Goal: Obtain resource: Download file/media

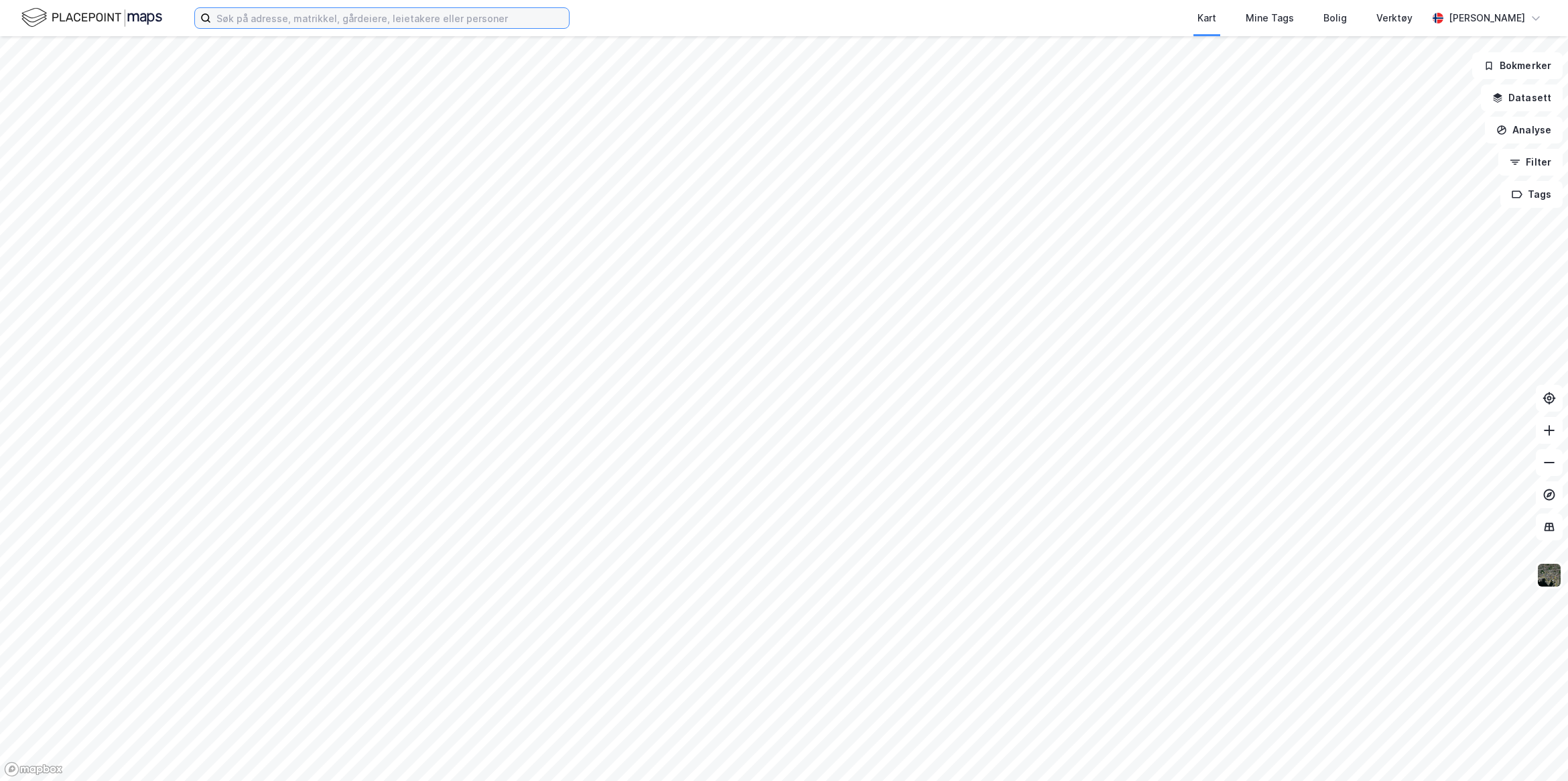
click at [423, 14] on input at bounding box center [390, 18] width 358 height 20
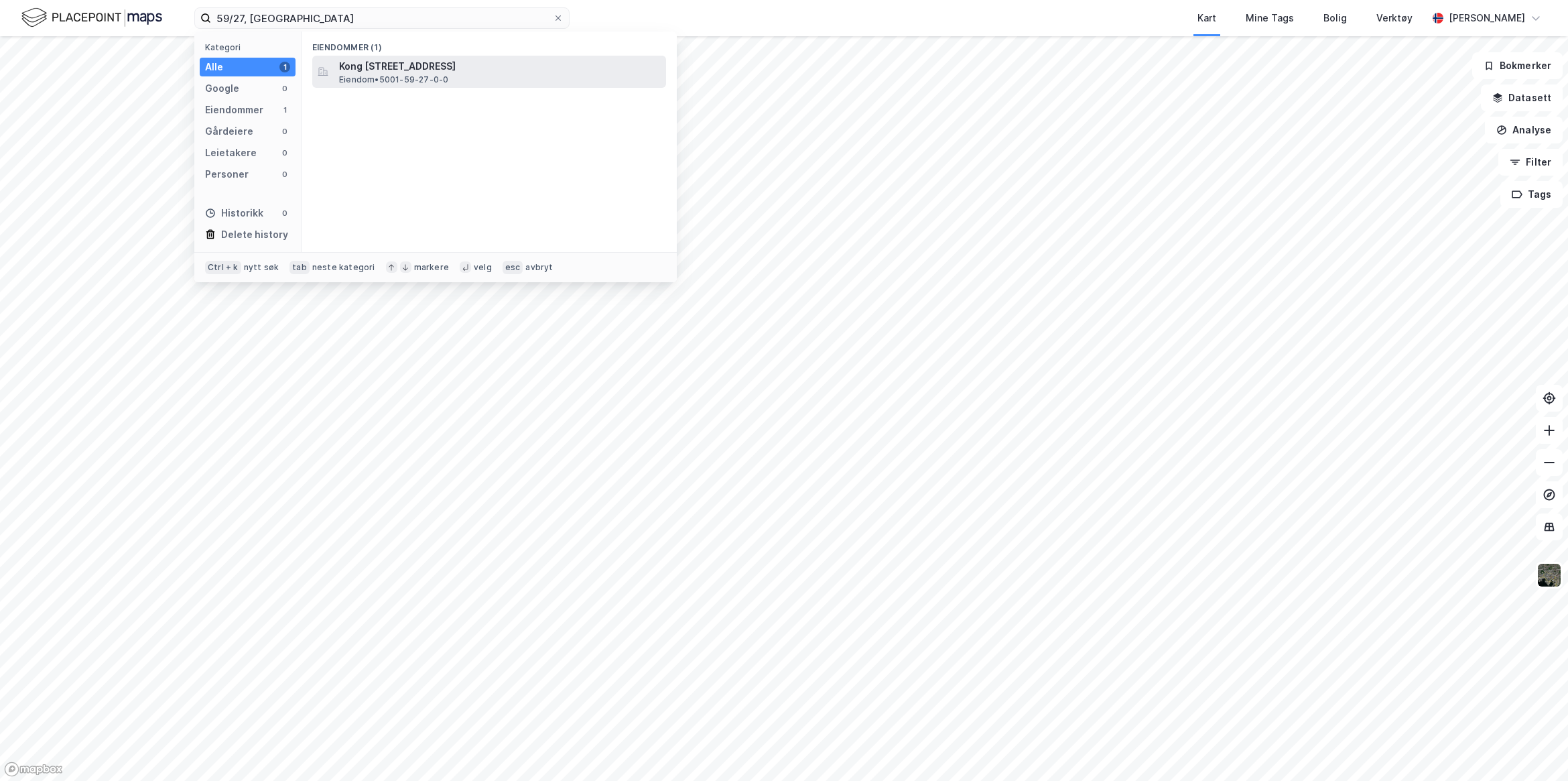
click at [457, 69] on span "Kong [STREET_ADDRESS]" at bounding box center [500, 67] width 322 height 16
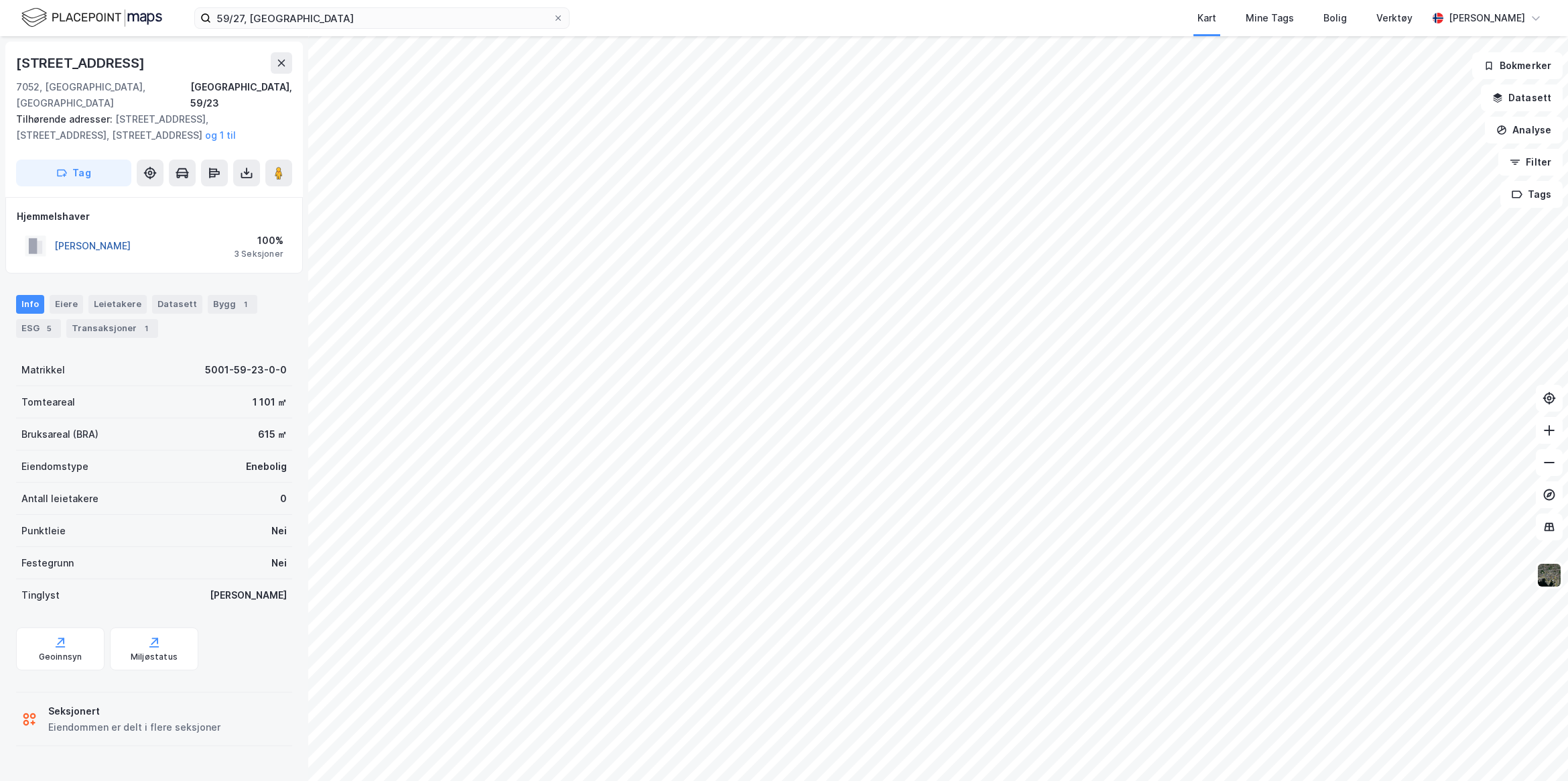
click at [0, 0] on button "[PERSON_NAME]" at bounding box center [0, 0] width 0 height 0
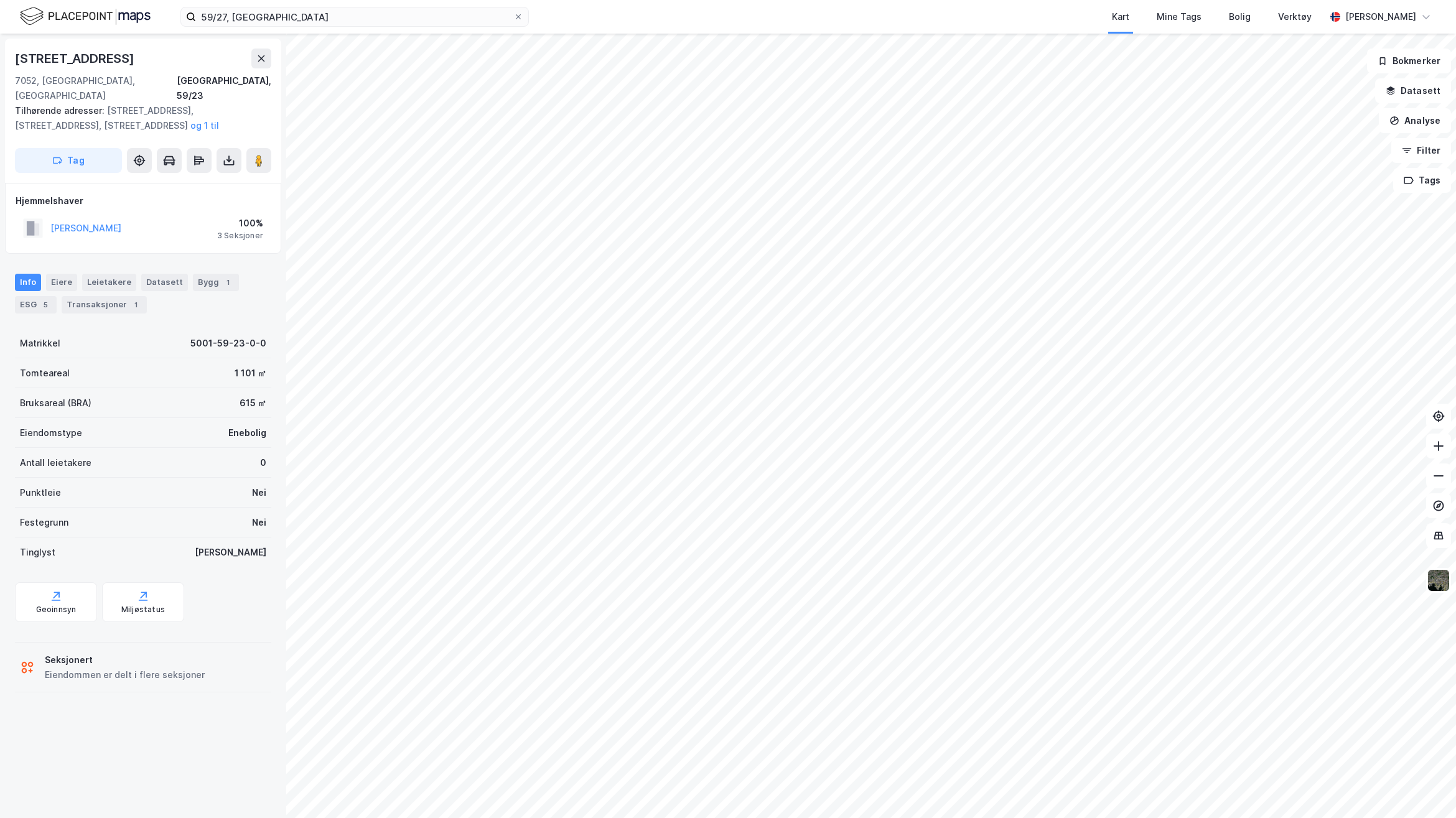
click at [146, 380] on div "[STREET_ADDRESS], 59/23 Tilhørende adresser: [STREET_ADDRESS], [STREET_ADDRESS]…" at bounding box center [143, 425] width 286 height 784
drag, startPoint x: 129, startPoint y: 208, endPoint x: 41, endPoint y: 206, distance: 88.0
click at [41, 213] on div "[PERSON_NAME] 100% 3 Seksjoner" at bounding box center [143, 228] width 255 height 30
drag, startPoint x: 41, startPoint y: 206, endPoint x: 176, endPoint y: 222, distance: 135.9
click at [176, 222] on div "[PERSON_NAME] 100% 3 Seksjoner" at bounding box center [143, 228] width 255 height 30
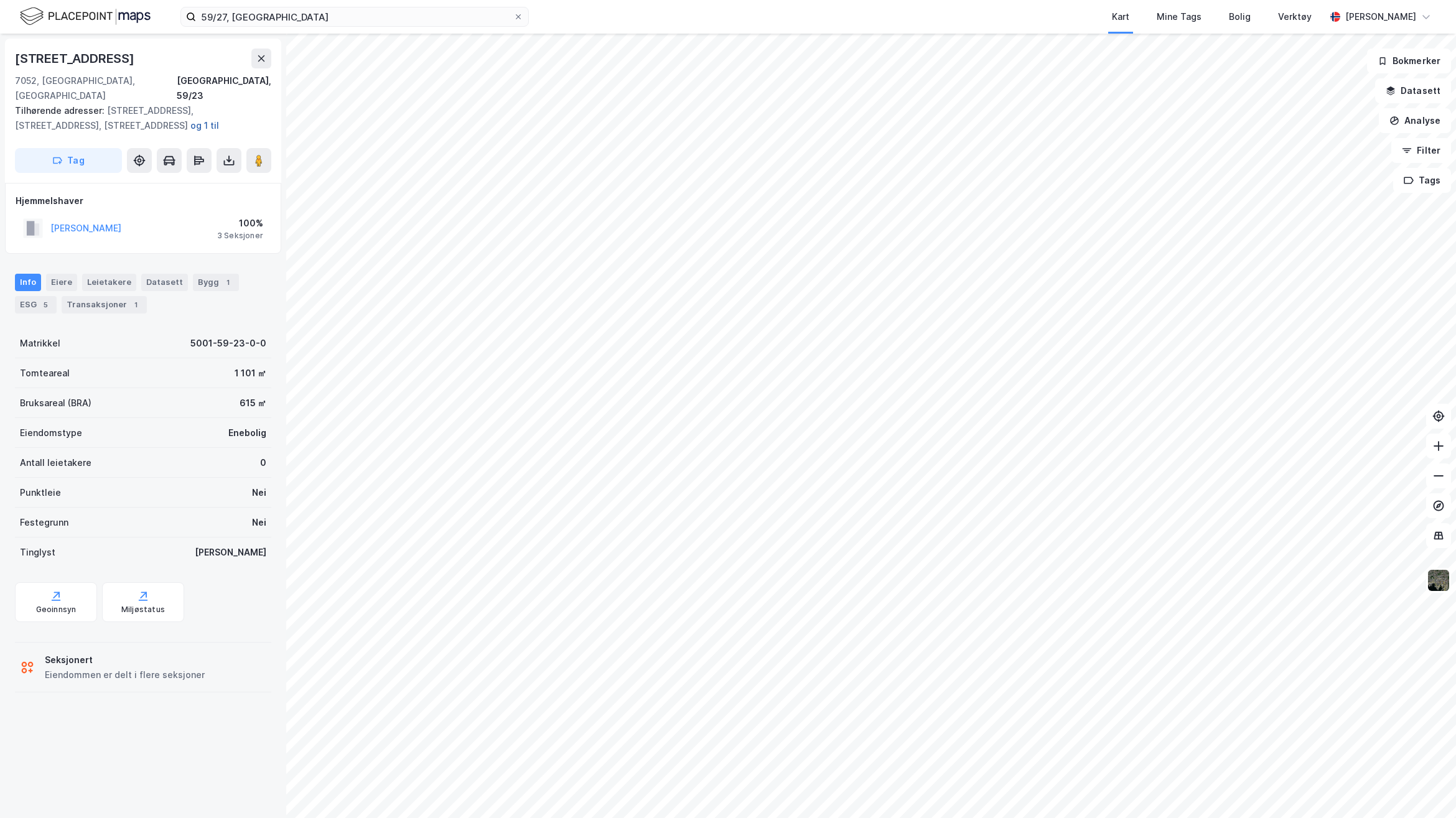
click at [0, 0] on button "og 1 til" at bounding box center [0, 0] width 0 height 0
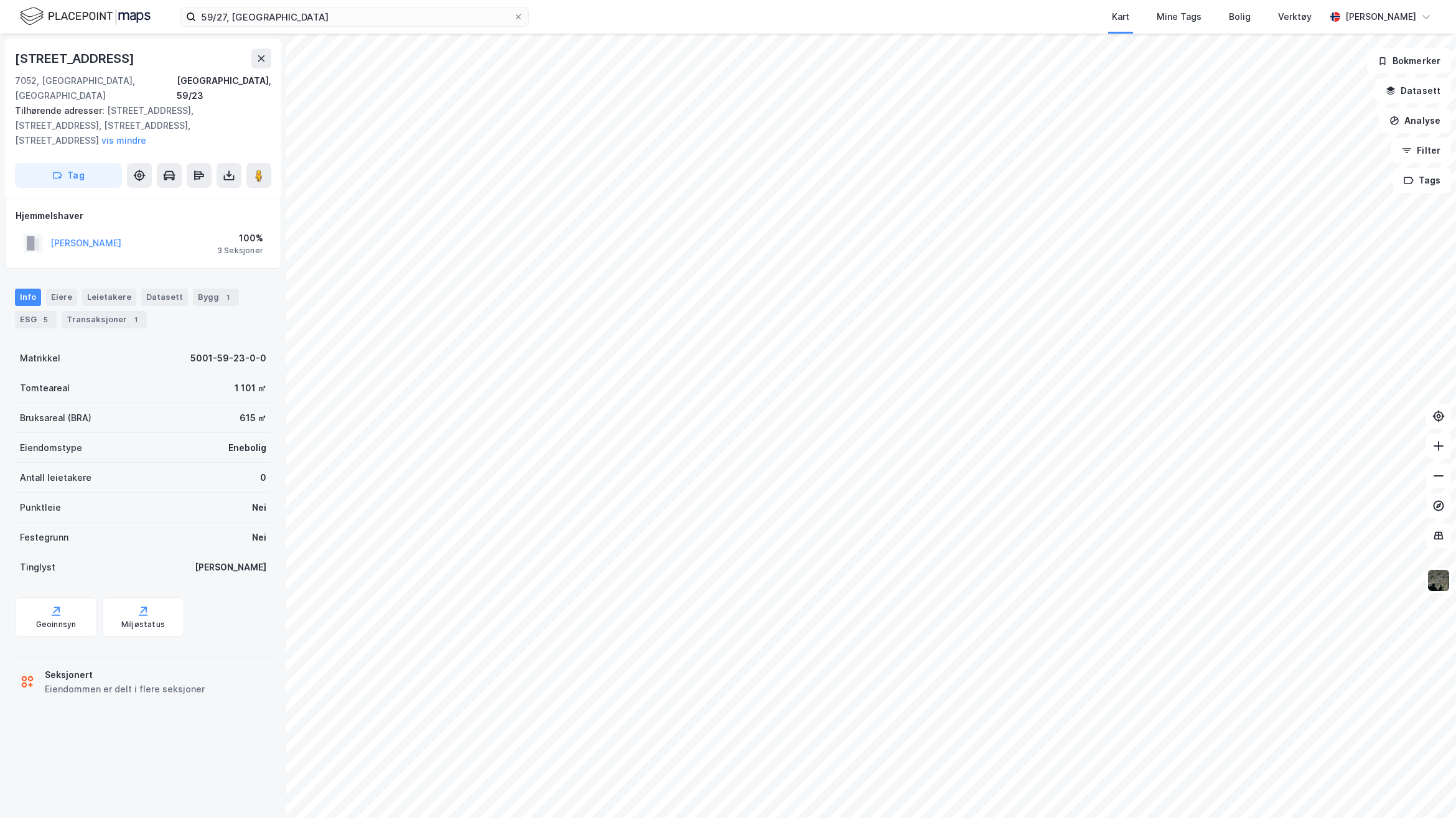
click at [163, 380] on div "[STREET_ADDRESS], 59/23 Tilhørende adresser: [STREET_ADDRESS], [STREET_ADDRESS]…" at bounding box center [143, 425] width 286 height 784
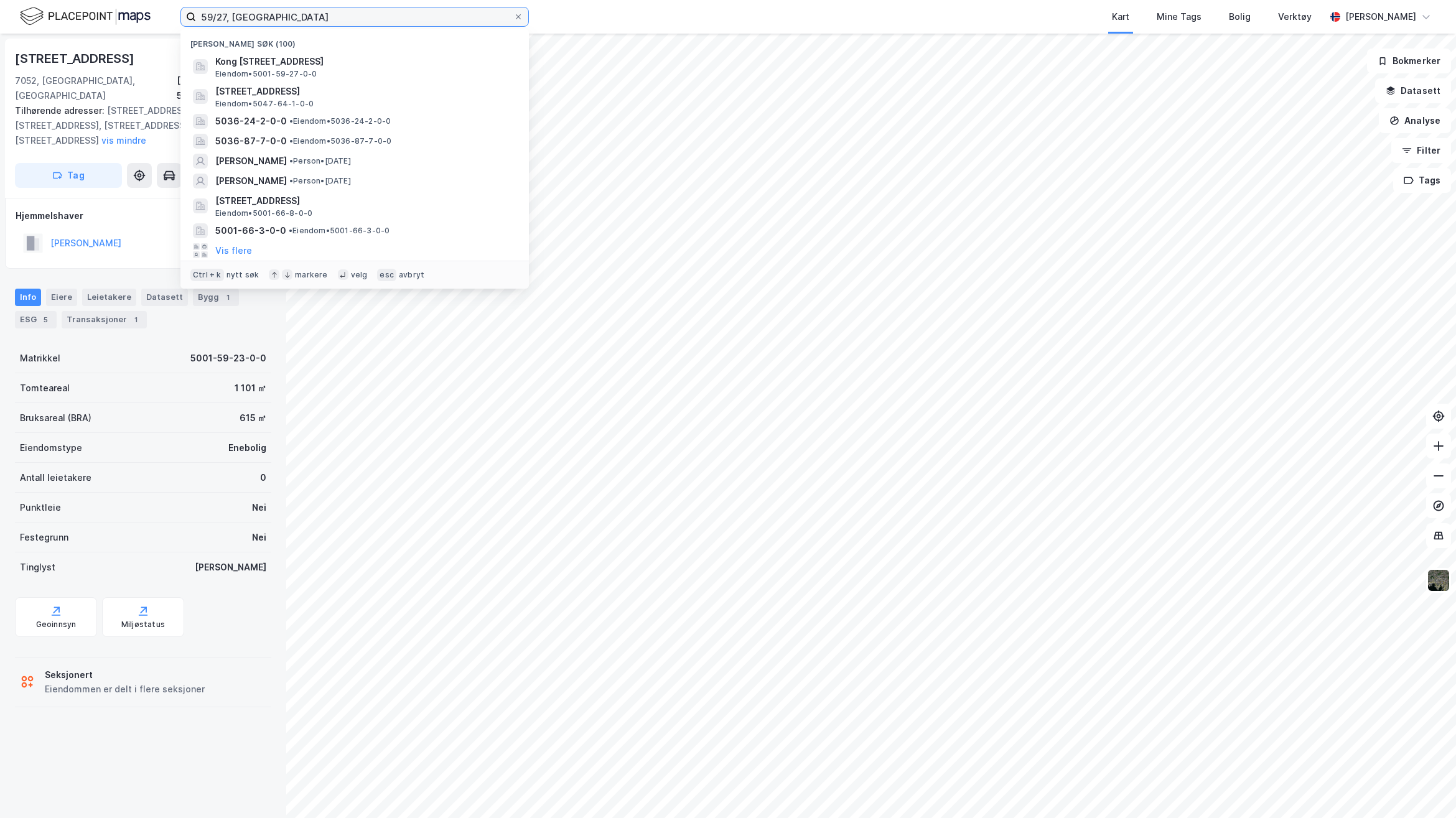
click at [321, 19] on input "59/27, [GEOGRAPHIC_DATA]" at bounding box center [355, 17] width 317 height 19
click at [244, 380] on div "[STREET_ADDRESS], 59/23 Tilhørende adresser: [STREET_ADDRESS], [STREET_ADDRESS]…" at bounding box center [143, 425] width 286 height 784
drag, startPoint x: 295, startPoint y: 23, endPoint x: 150, endPoint y: 2, distance: 146.5
click at [151, 2] on div "59/27, Trondheim Nylige søk (100) Kong [STREET_ADDRESS] Eiendom • 5001-59-27-0-…" at bounding box center [728, 17] width 1456 height 34
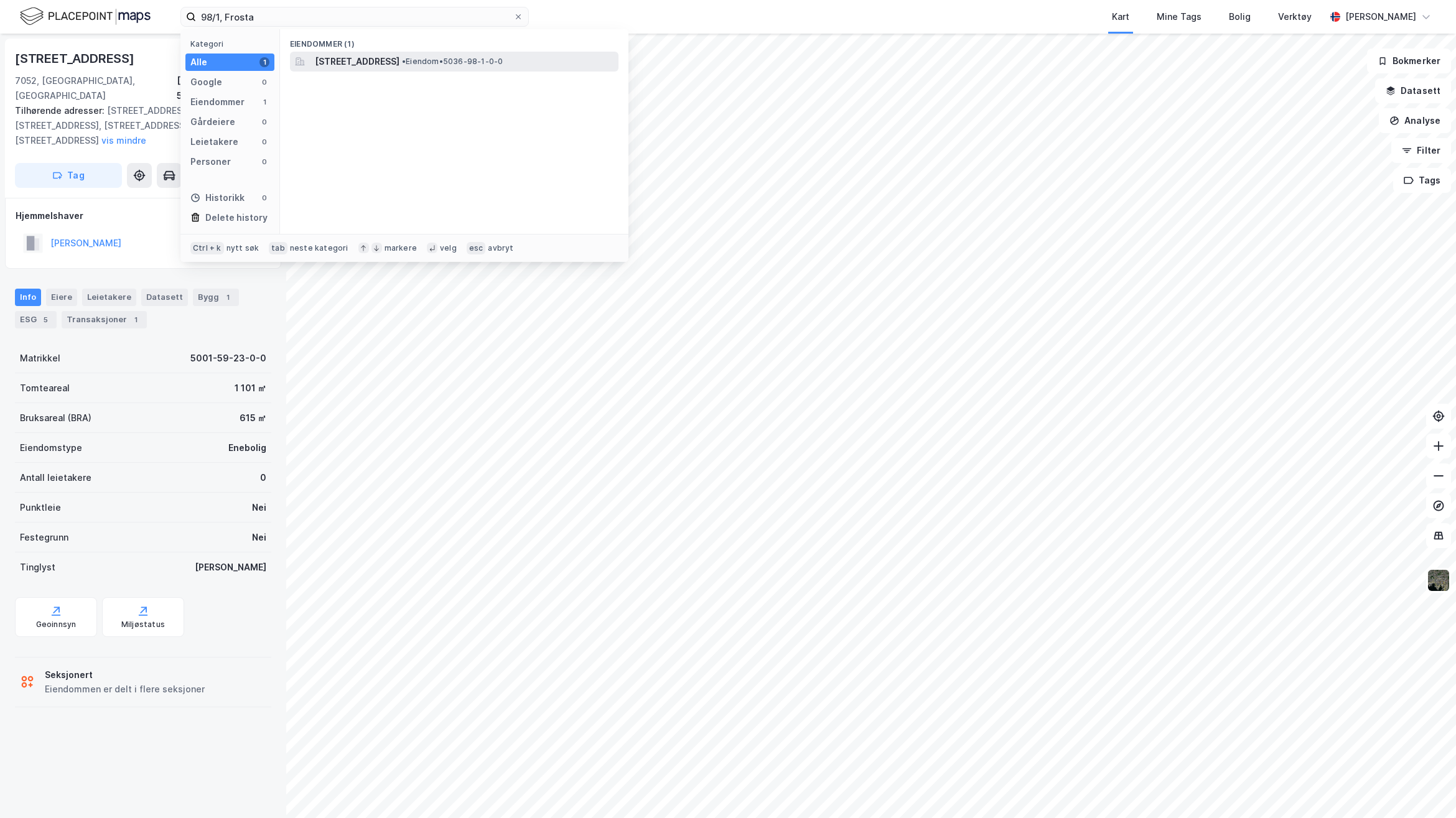
click at [502, 67] on div "[STREET_ADDRESS] • Eiendom • 5036-98-1-0-0" at bounding box center [465, 62] width 301 height 15
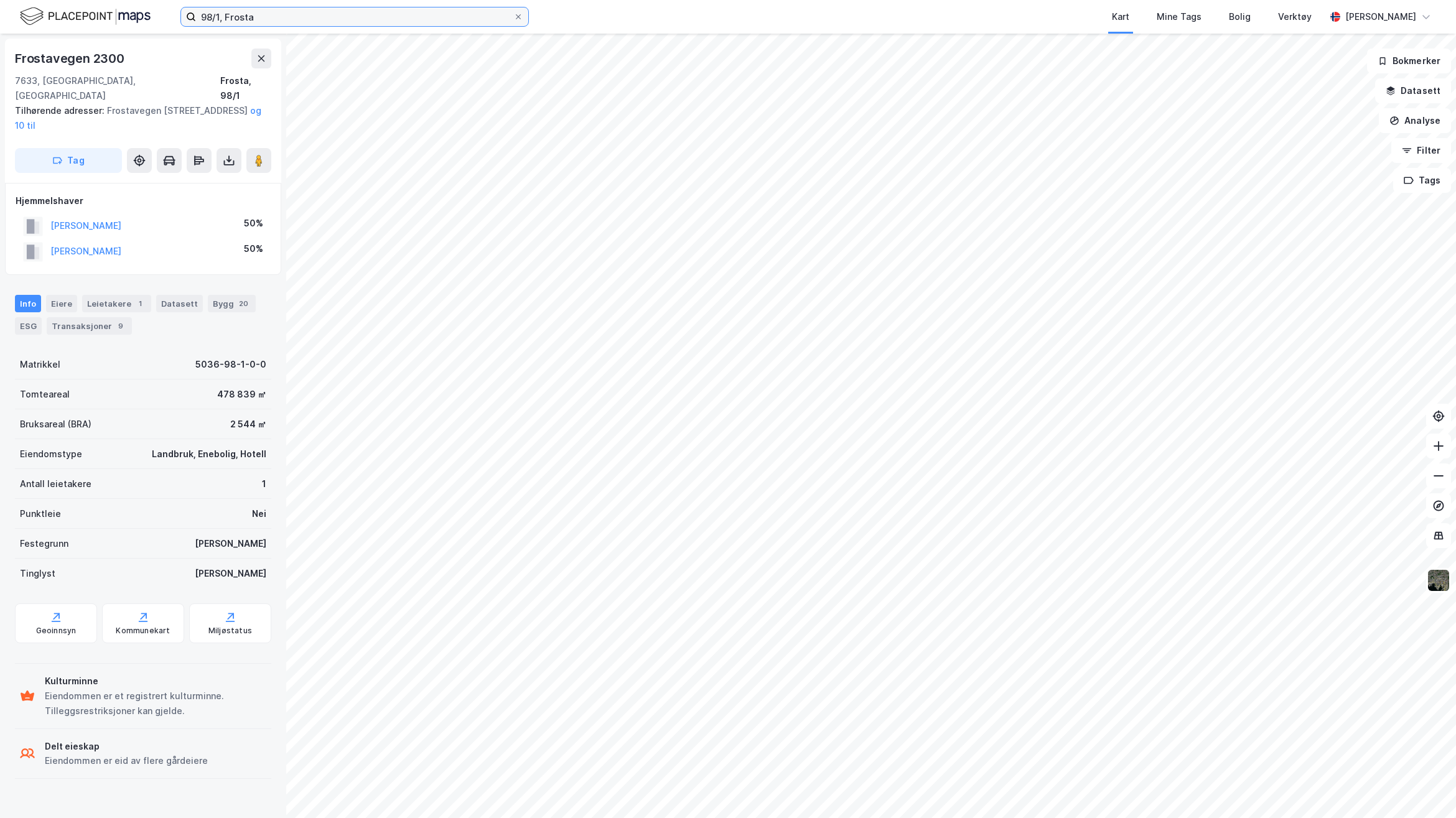
click at [213, 11] on input "98/1, Frosta" at bounding box center [355, 17] width 317 height 19
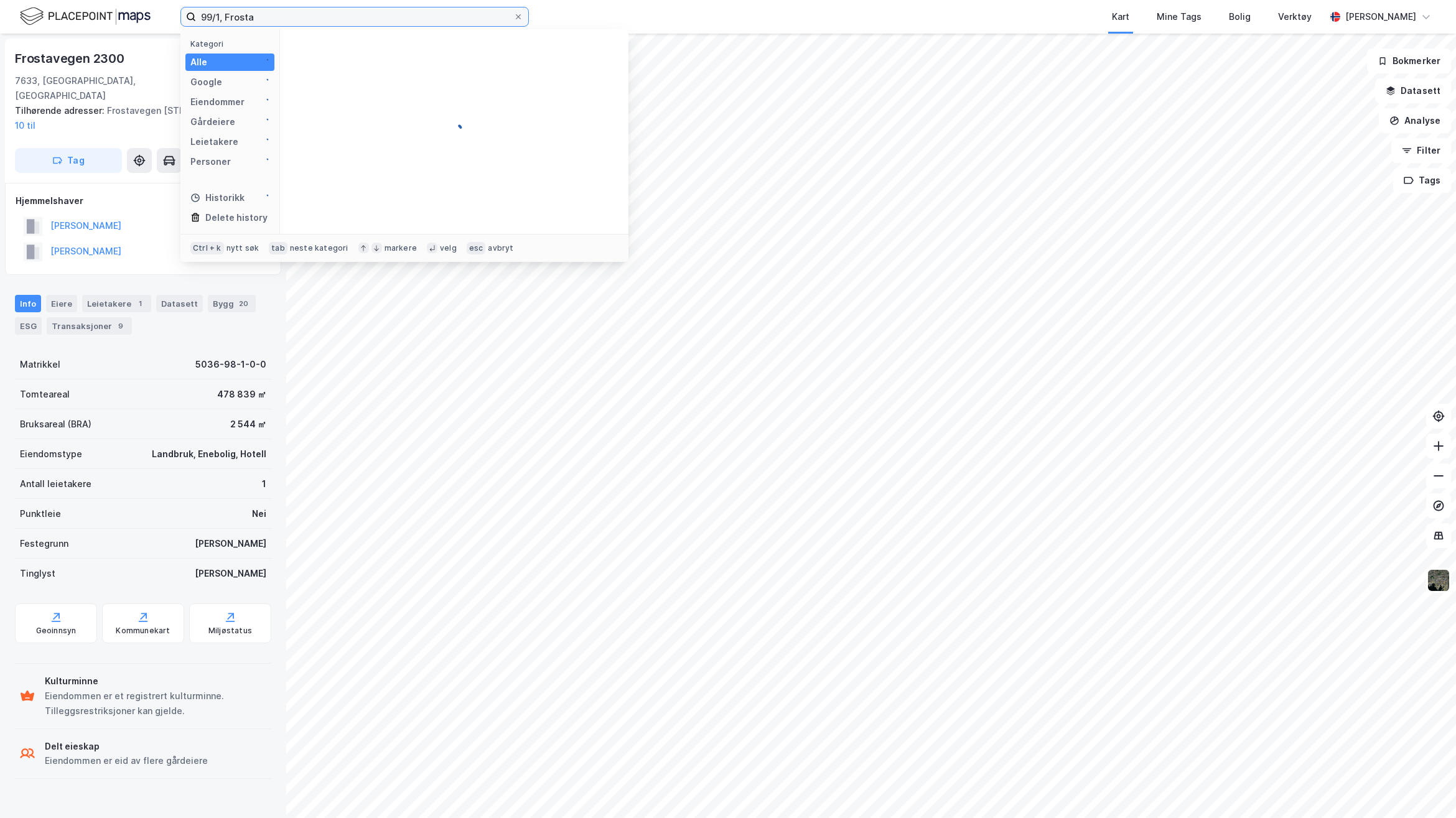
type input "99/1, Frosta"
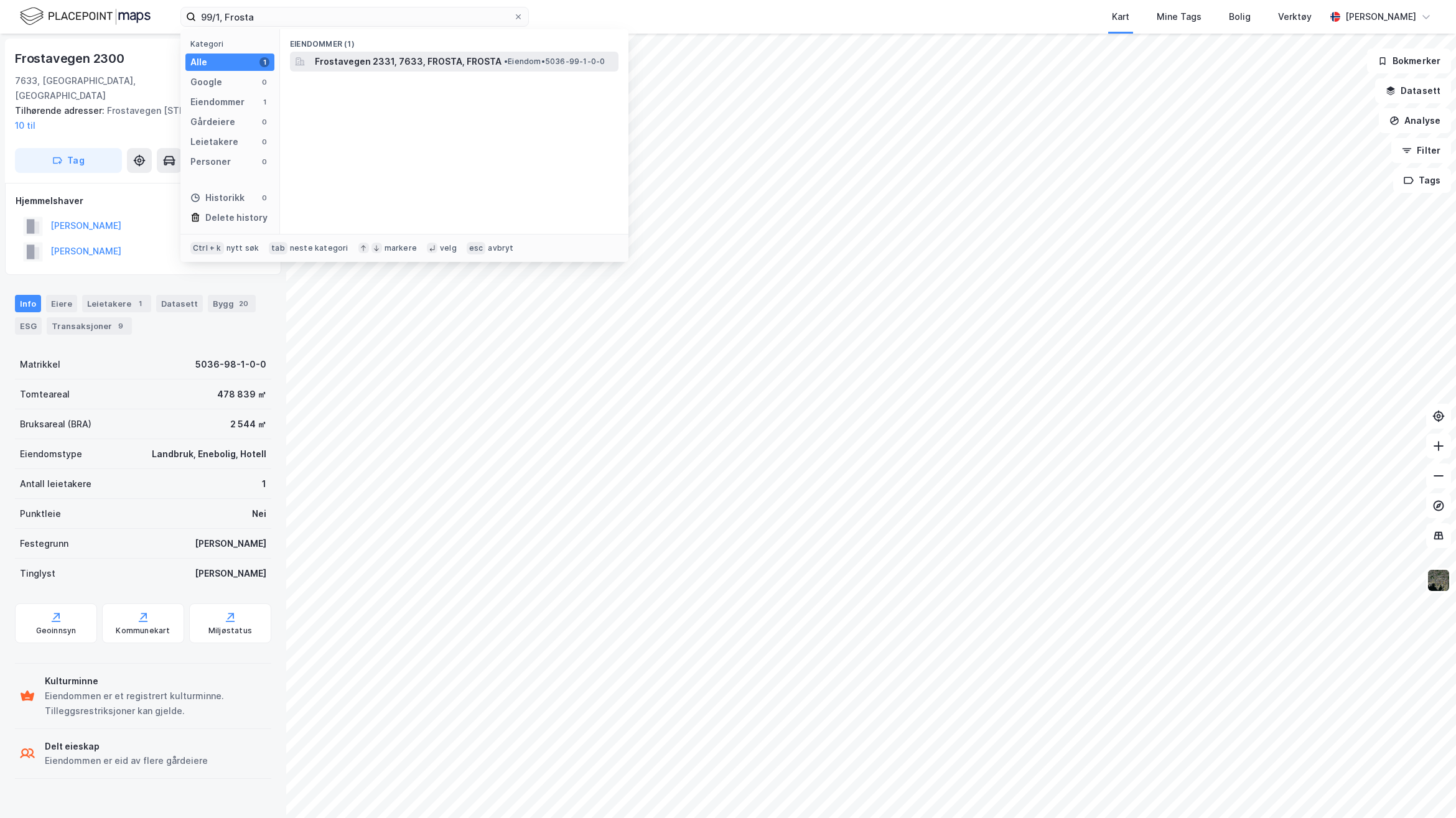
click at [440, 64] on span "Frostavegen 2331, 7633, FROSTA, FROSTA" at bounding box center [408, 62] width 187 height 15
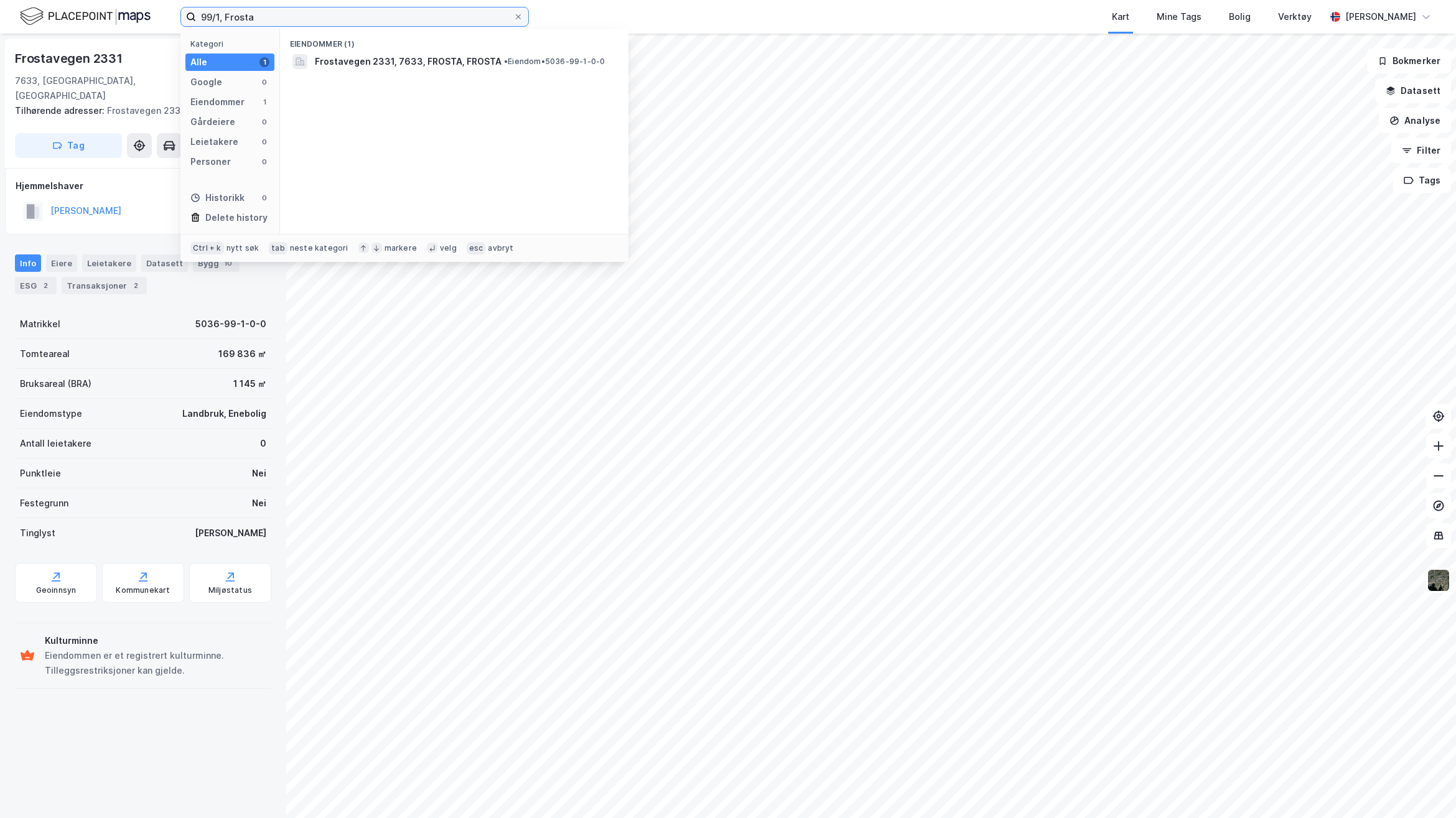
drag, startPoint x: 336, startPoint y: 13, endPoint x: -57, endPoint y: 24, distance: 393.2
click at [0, 24] on html "99/1, Frosta Kategori Alle 1 Google 0 Eiendommer 1 Gårdeiere 0 Leietakere 0 Per…" at bounding box center [728, 409] width 1456 height 818
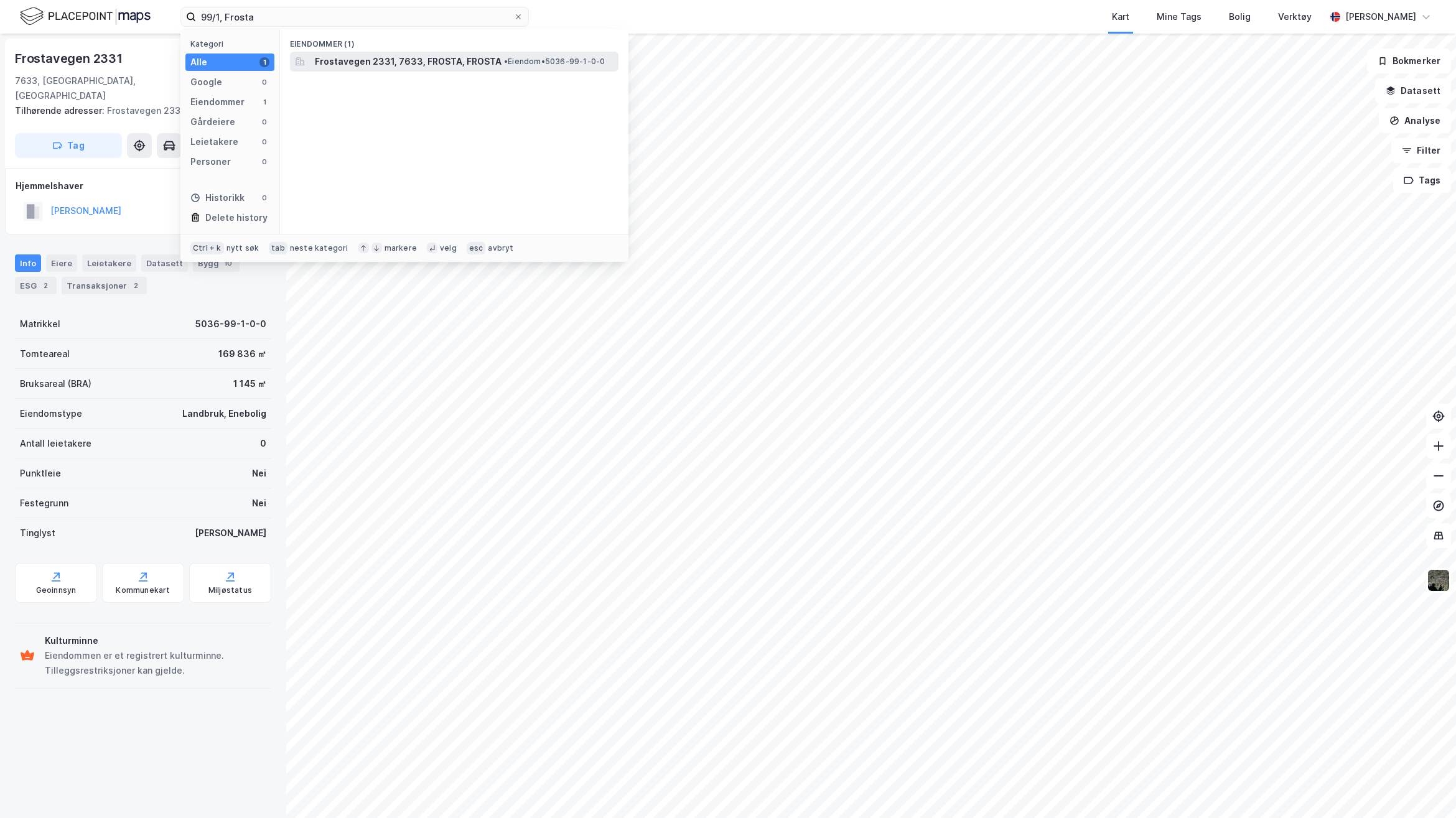
click at [480, 69] on span "Frostavegen 2331, 7633, FROSTA, FROSTA" at bounding box center [408, 62] width 187 height 15
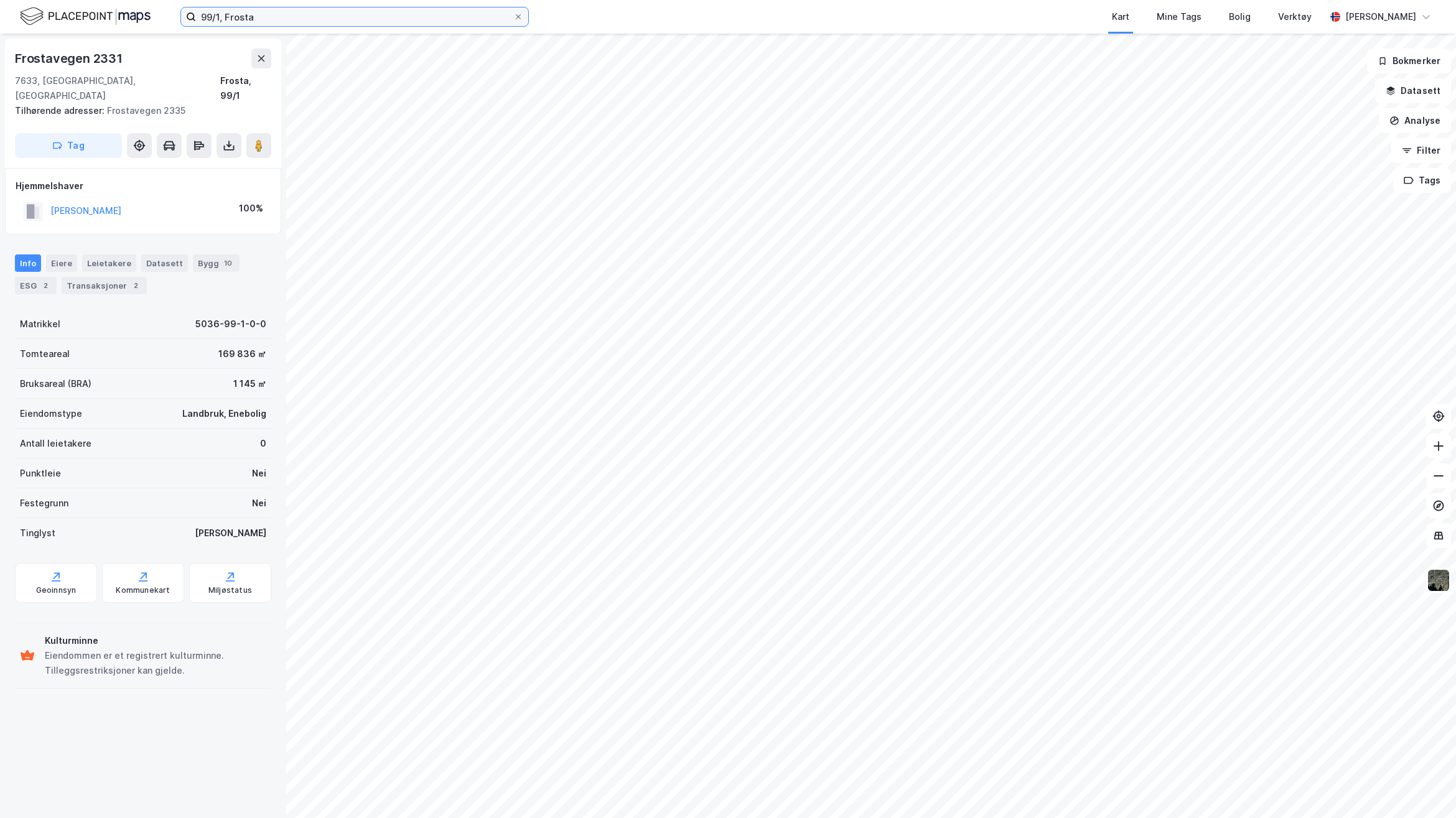
click at [221, 16] on input "99/1, Frosta" at bounding box center [355, 17] width 317 height 19
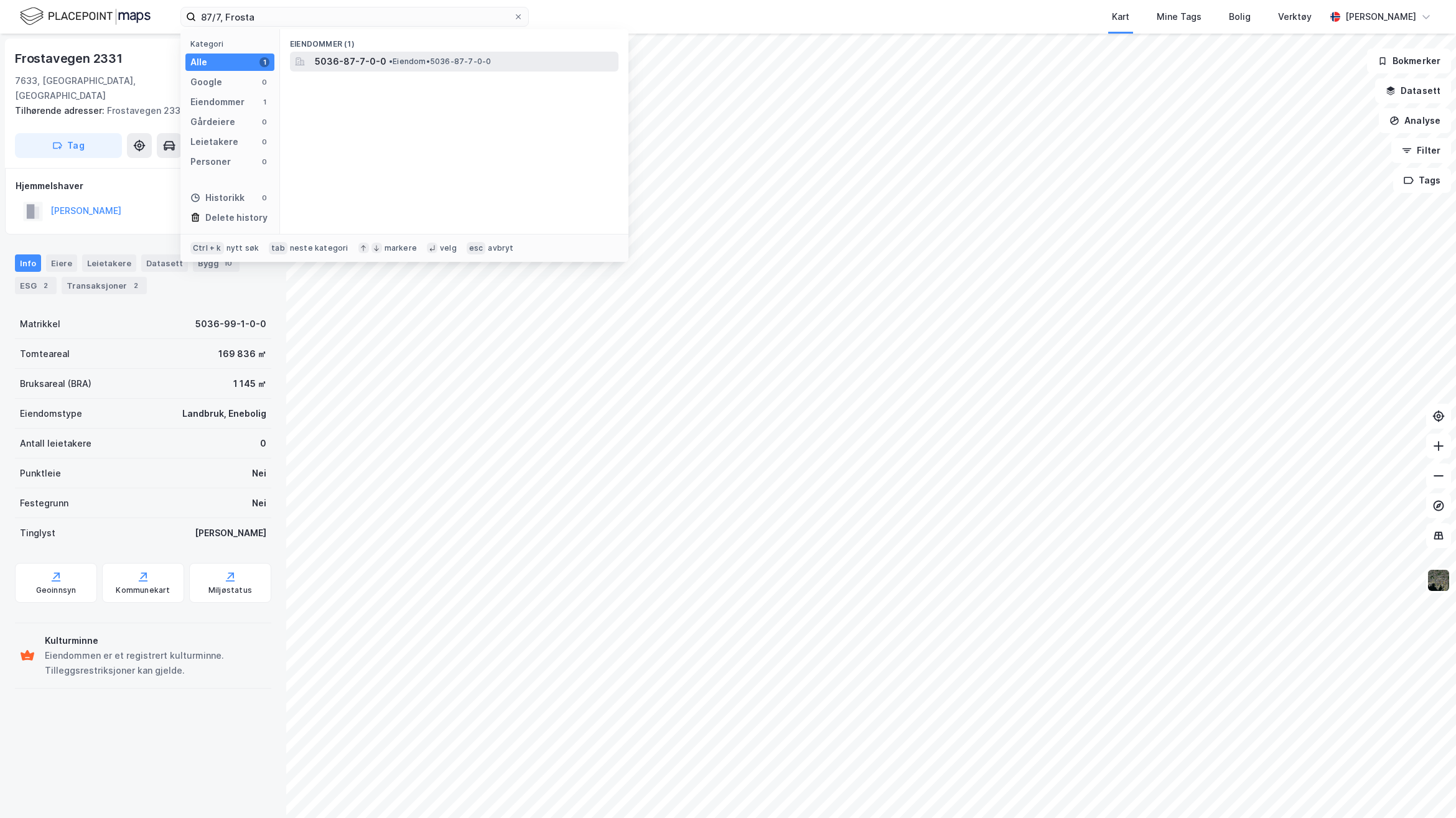
click at [434, 54] on div "5036-87-7-0-0 • Eiendom • 5036-87-7-0-0" at bounding box center [465, 62] width 301 height 15
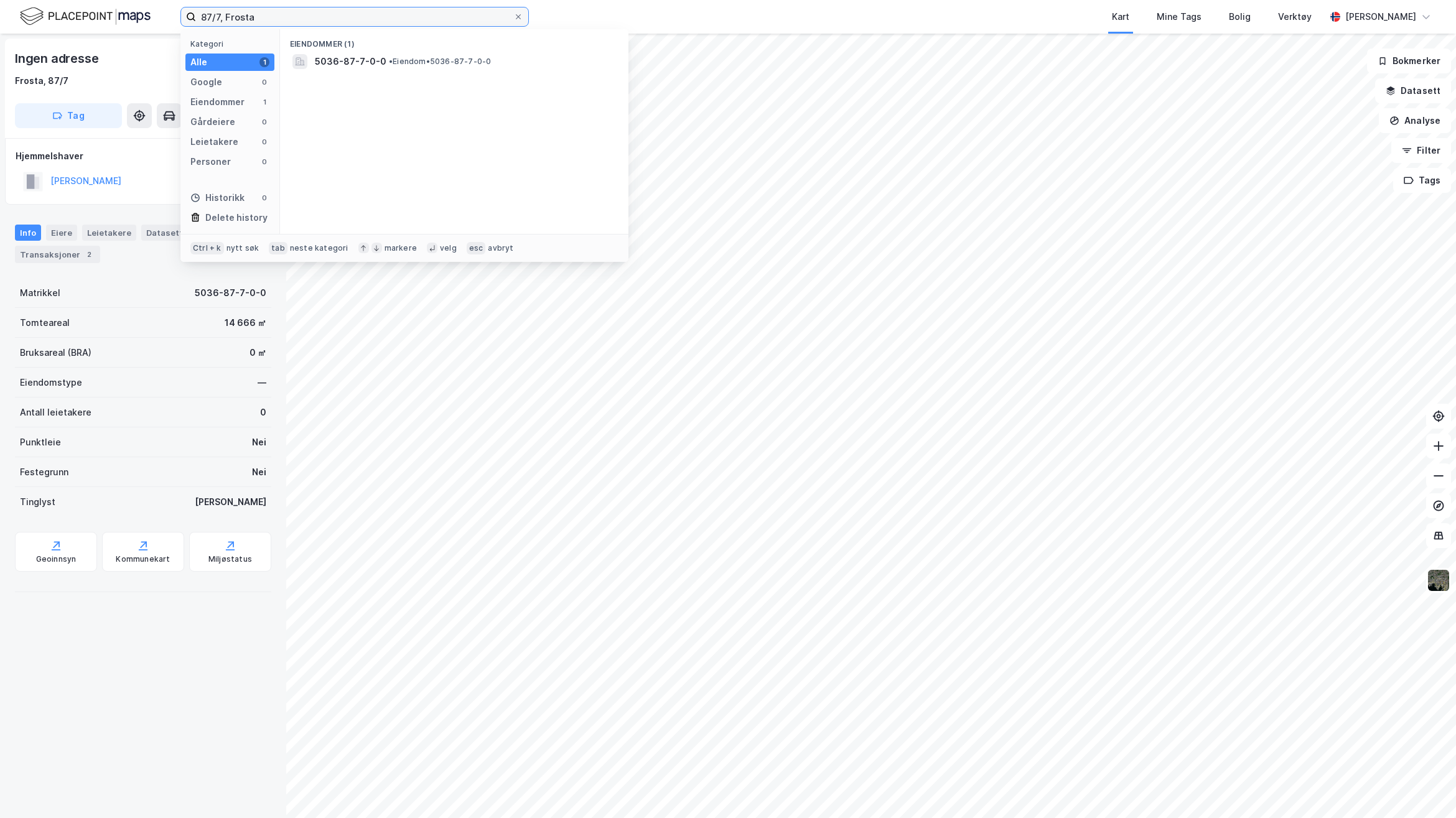
click at [218, 11] on input "87/7, Frosta" at bounding box center [355, 17] width 317 height 19
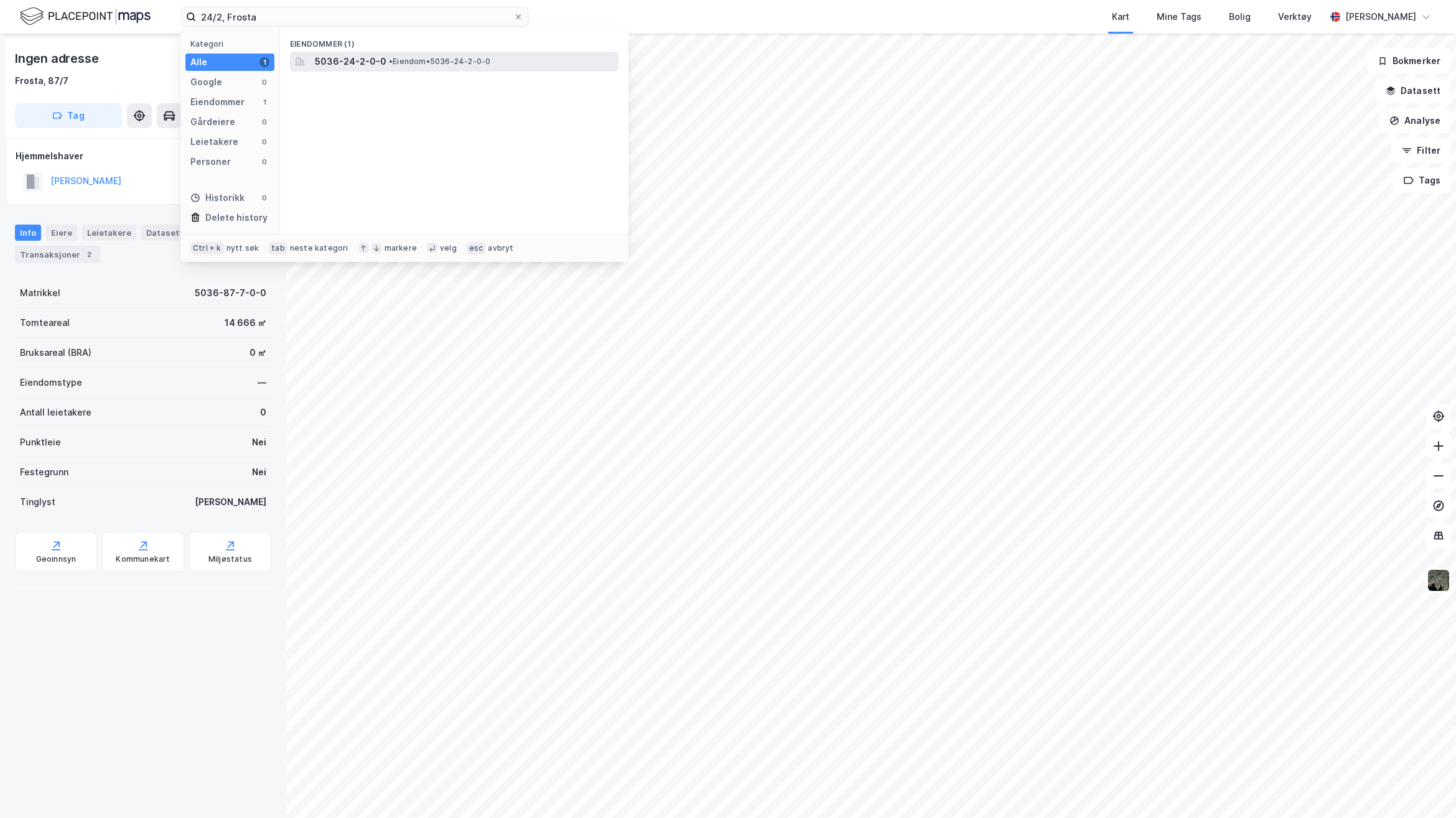
click at [378, 63] on span "5036-24-2-0-0" at bounding box center [350, 62] width 71 height 15
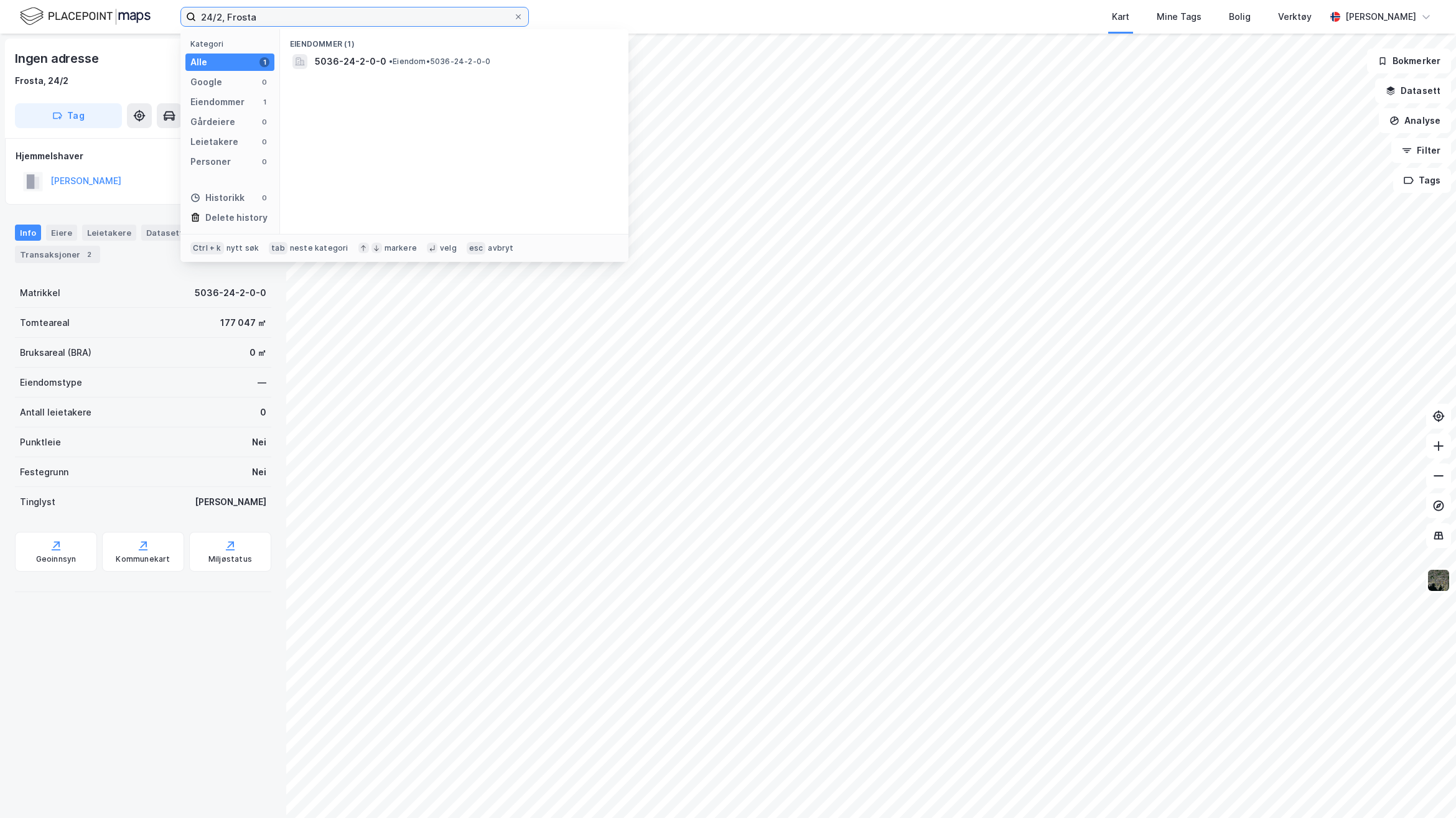
drag, startPoint x: 220, startPoint y: 16, endPoint x: 138, endPoint y: 26, distance: 82.6
click at [141, 26] on div "24/2, Frosta Kategori Alle 1 Google 0 Eiendommer 1 Gårdeiere 0 Leietakere 0 Per…" at bounding box center [728, 17] width 1456 height 34
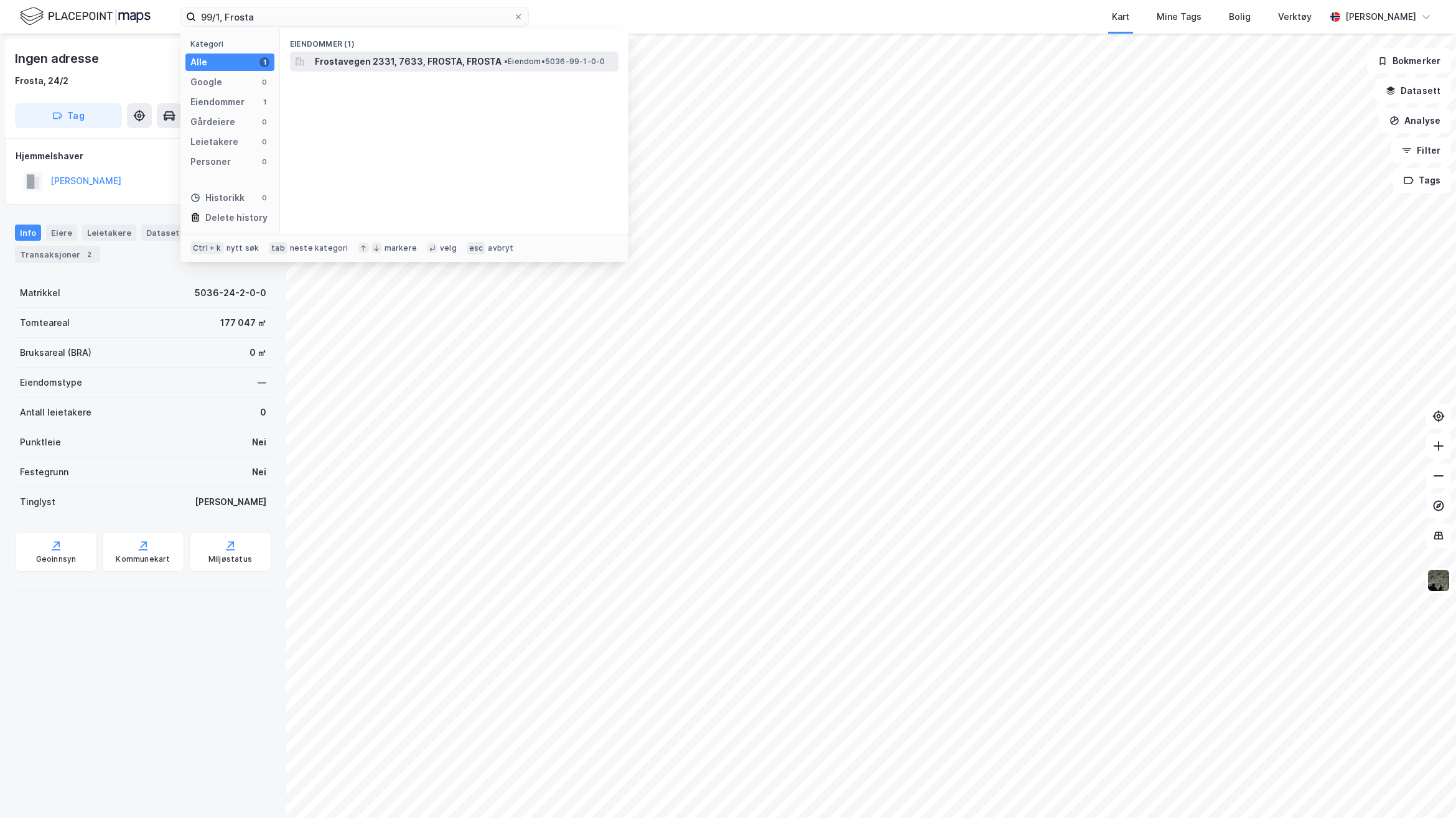
click at [461, 69] on span "Frostavegen 2331, 7633, FROSTA, FROSTA" at bounding box center [408, 62] width 187 height 15
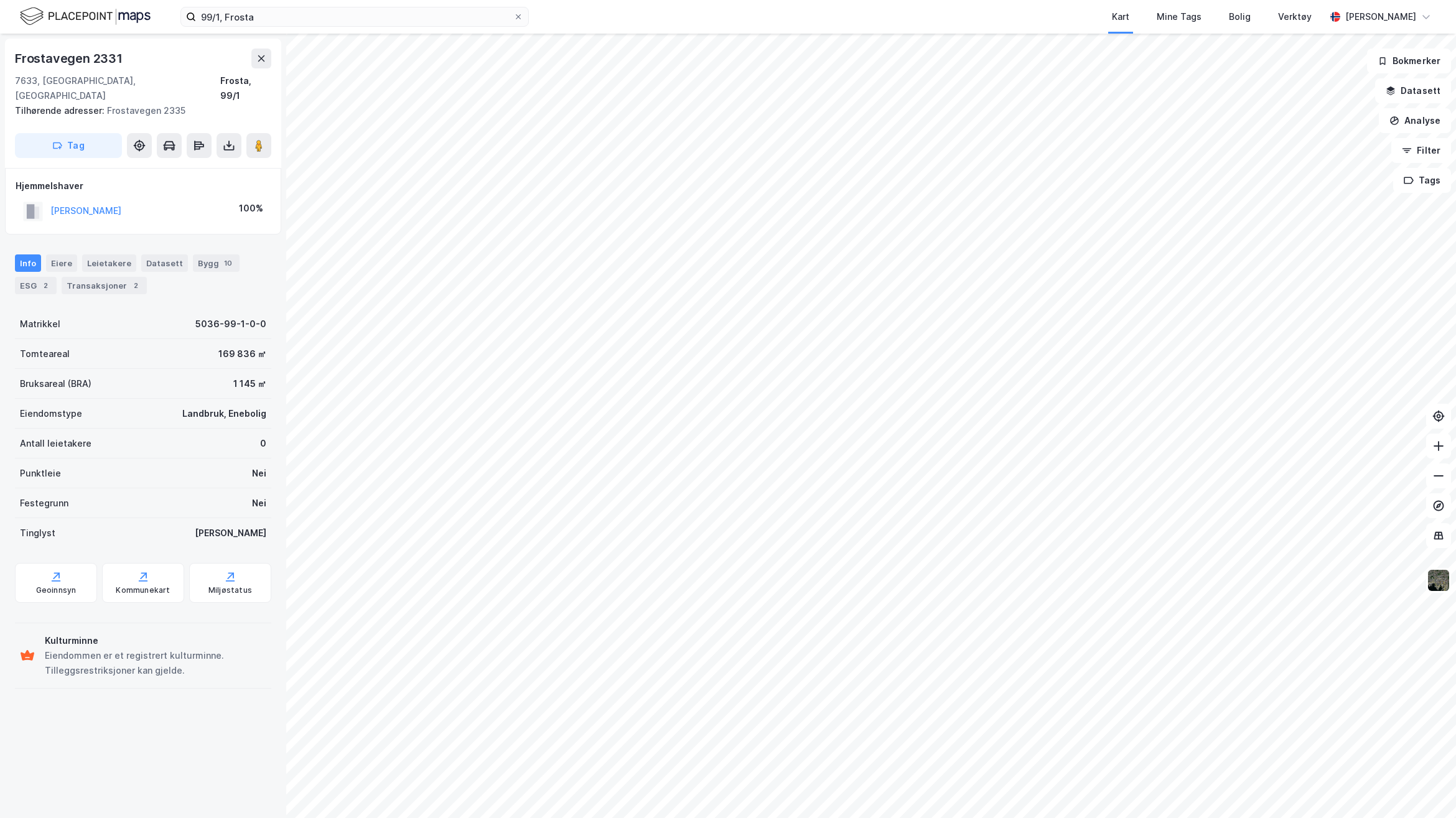
click at [234, 145] on div "Frostavegen [STREET_ADDRESS] Tilhørende adresser: Frostavegen 2335 Tag" at bounding box center [143, 103] width 276 height 129
click at [232, 139] on icon at bounding box center [229, 145] width 13 height 13
click at [204, 165] on div "Last ned grunnbok" at bounding box center [167, 170] width 72 height 10
click at [565, 3] on div "99/1, Frosta Kart Mine Tags Bolig Verktøy [PERSON_NAME]" at bounding box center [728, 17] width 1456 height 34
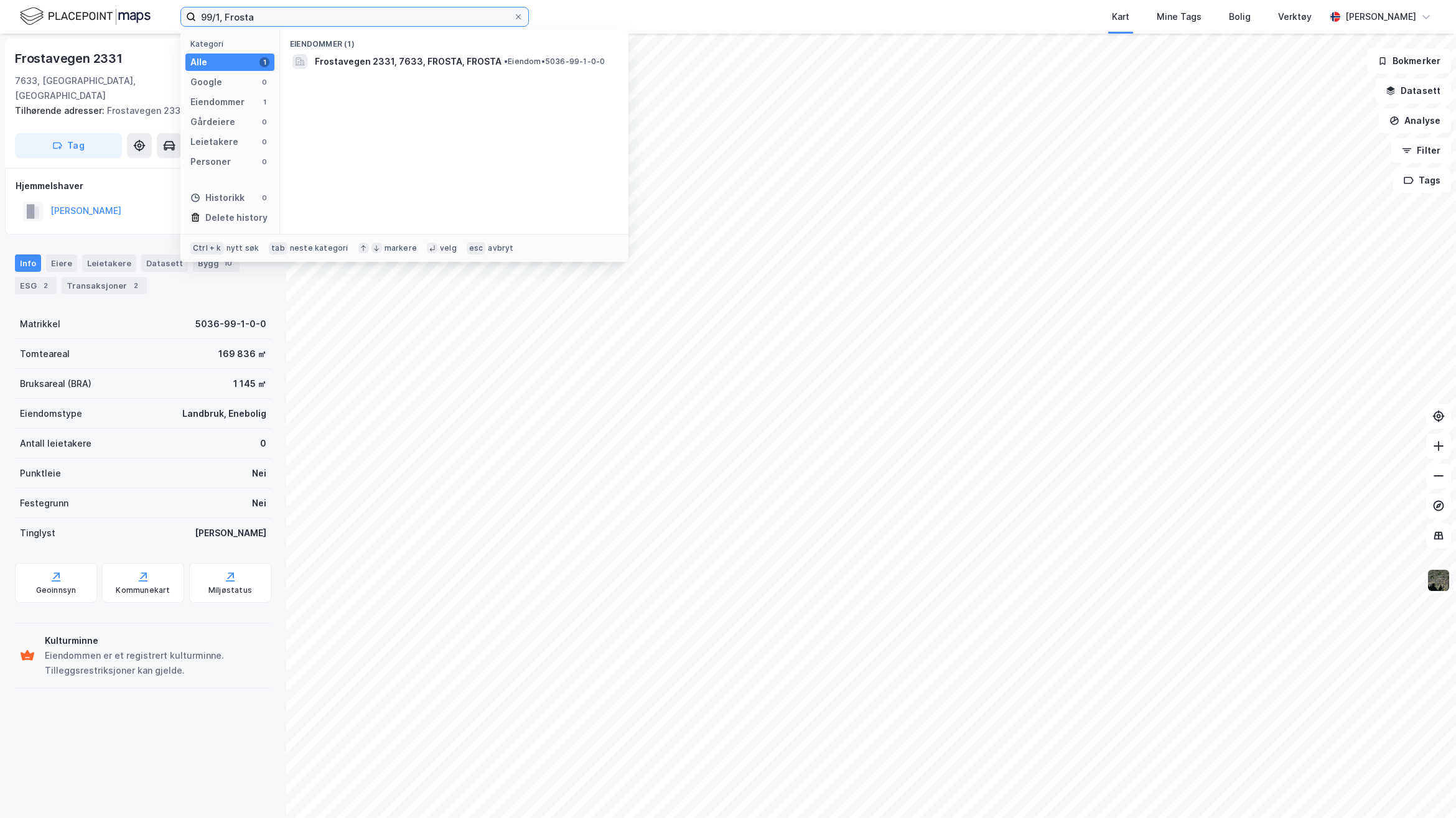
click at [218, 15] on input "99/1, Frosta" at bounding box center [355, 17] width 317 height 19
click at [399, 56] on span "[STREET_ADDRESS]" at bounding box center [357, 62] width 85 height 15
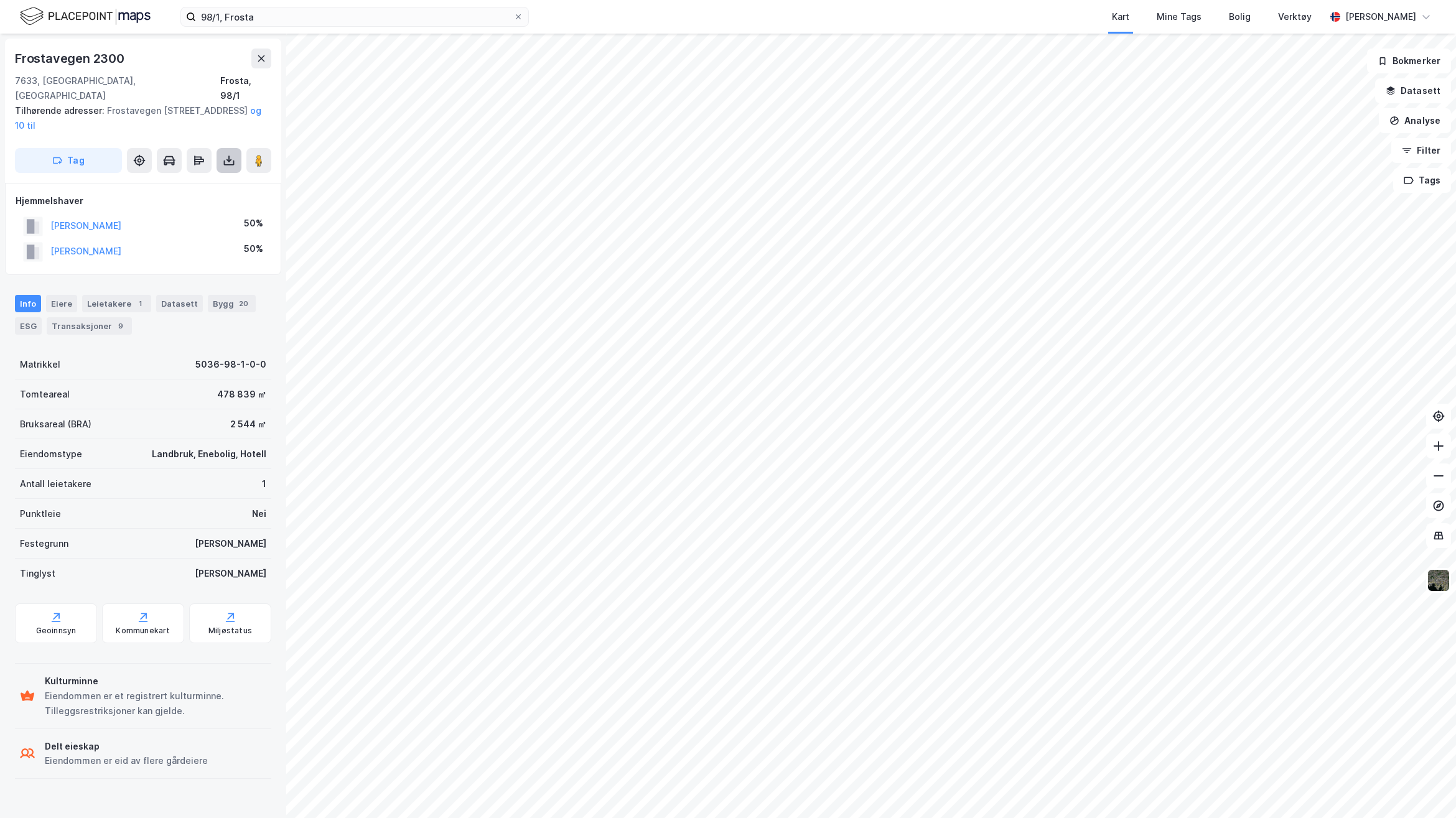
click at [227, 153] on button at bounding box center [229, 160] width 25 height 25
click at [176, 180] on div "Last ned grunnbok" at bounding box center [167, 185] width 72 height 10
click at [218, 16] on input "98/1, Frosta" at bounding box center [355, 17] width 317 height 19
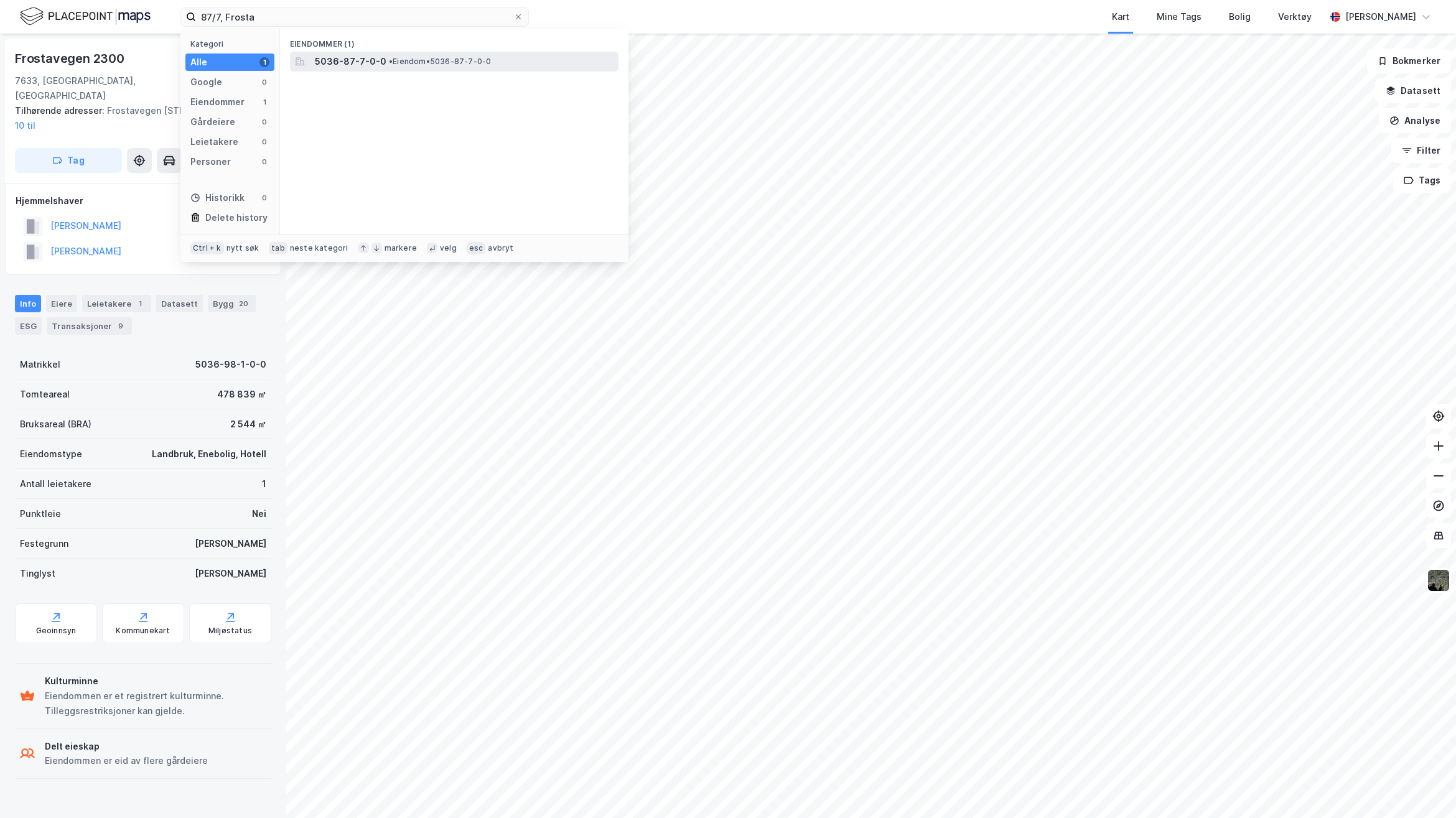
click at [358, 57] on span "5036-87-7-0-0" at bounding box center [350, 62] width 71 height 15
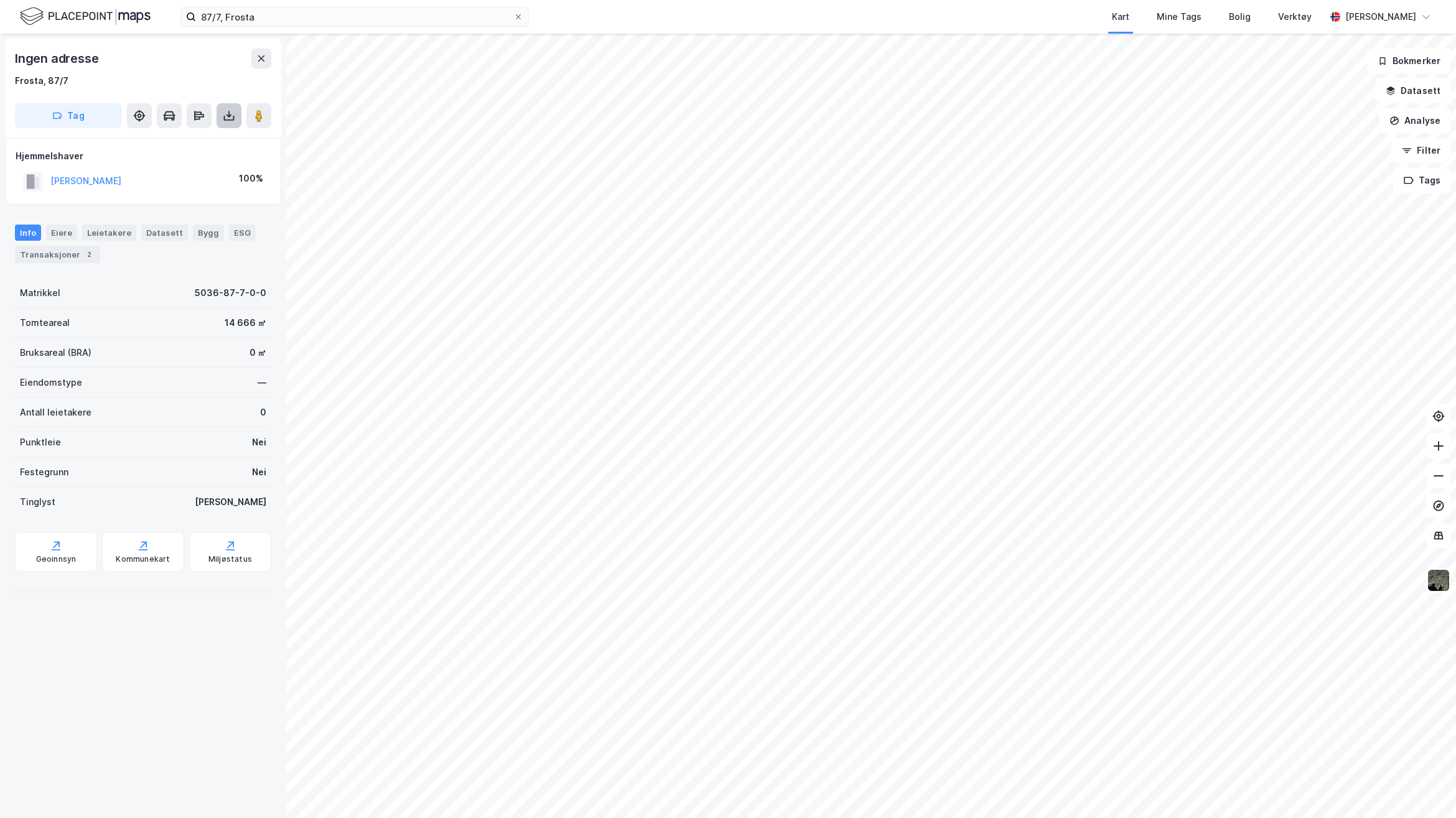
click at [226, 110] on icon at bounding box center [229, 116] width 13 height 13
click at [204, 143] on div "Last ned grunnbok" at bounding box center [167, 140] width 72 height 10
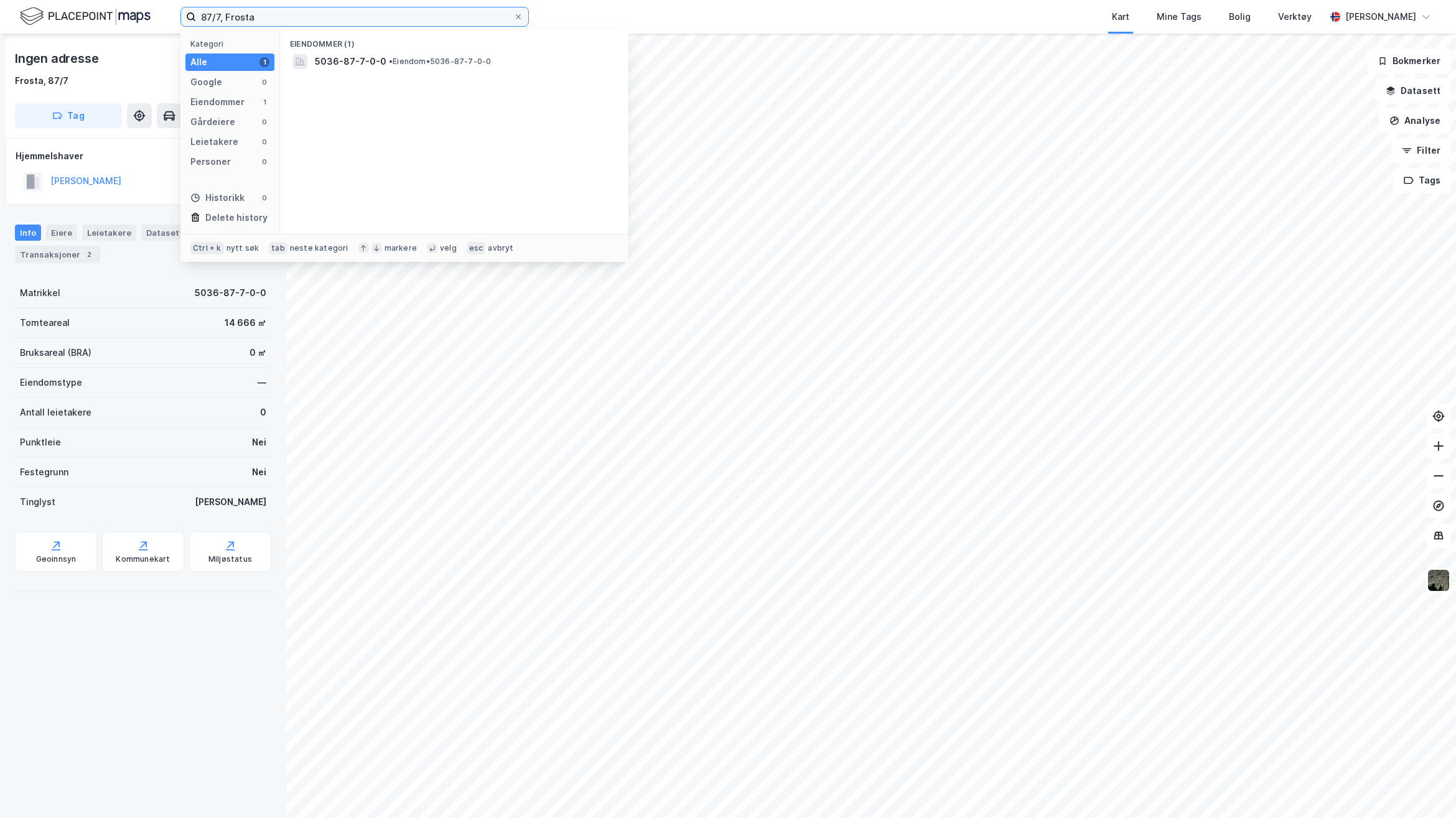
click at [221, 14] on input "87/7, Frosta" at bounding box center [355, 17] width 317 height 19
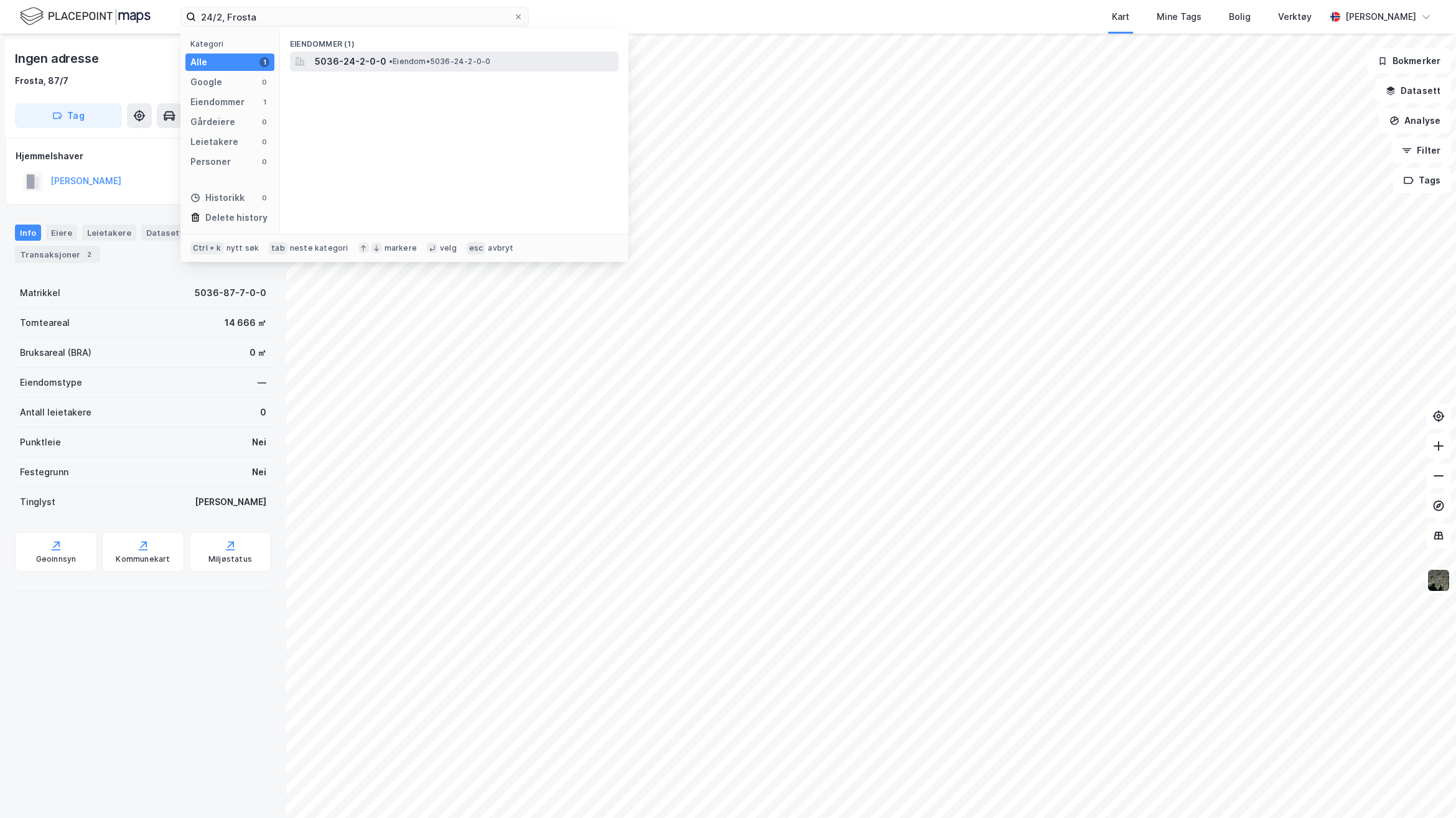
click at [358, 57] on span "5036-24-2-0-0" at bounding box center [350, 62] width 71 height 15
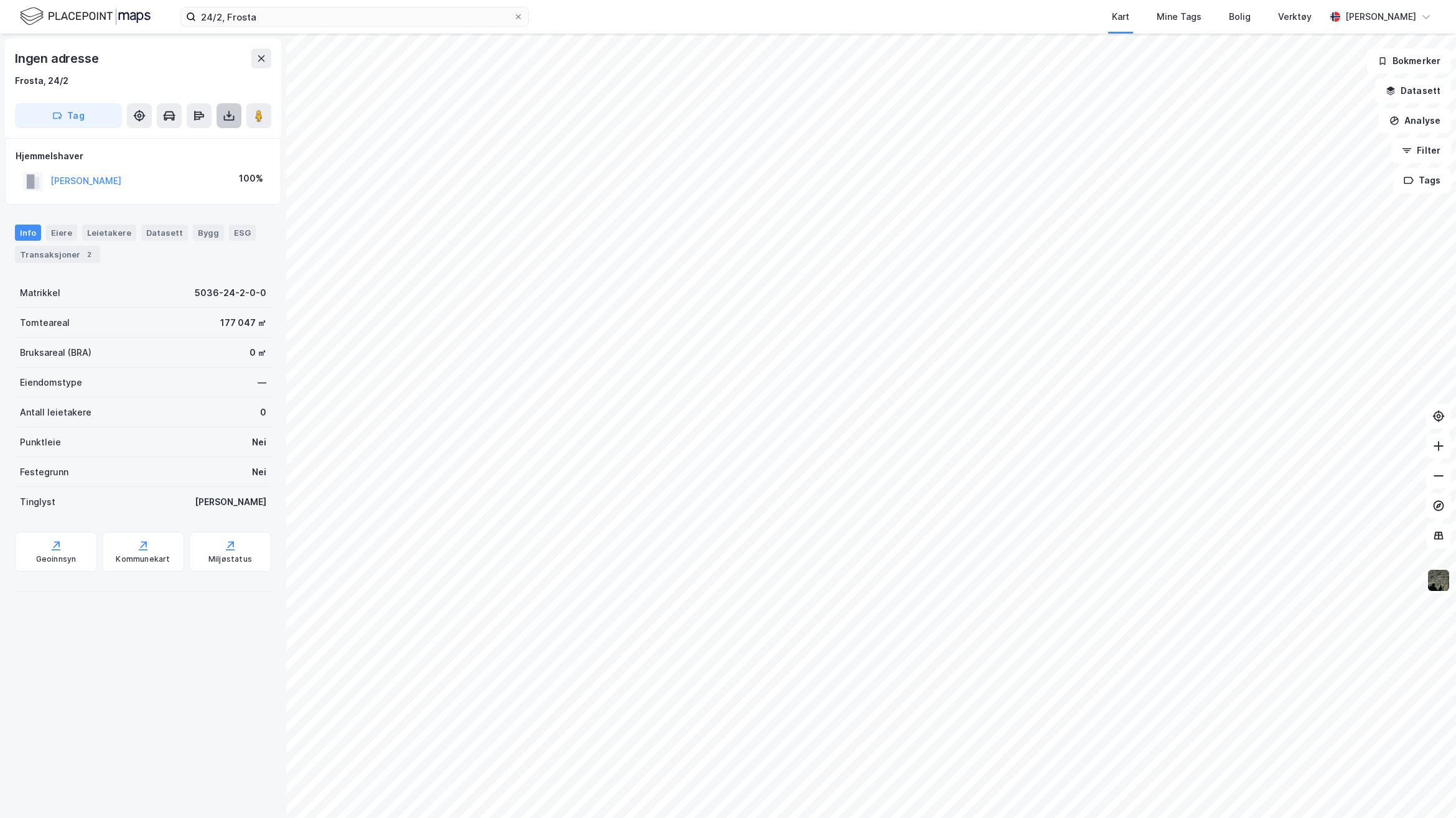
click at [225, 122] on button at bounding box center [229, 116] width 25 height 25
click at [187, 140] on div "Last ned grunnbok" at bounding box center [167, 140] width 72 height 10
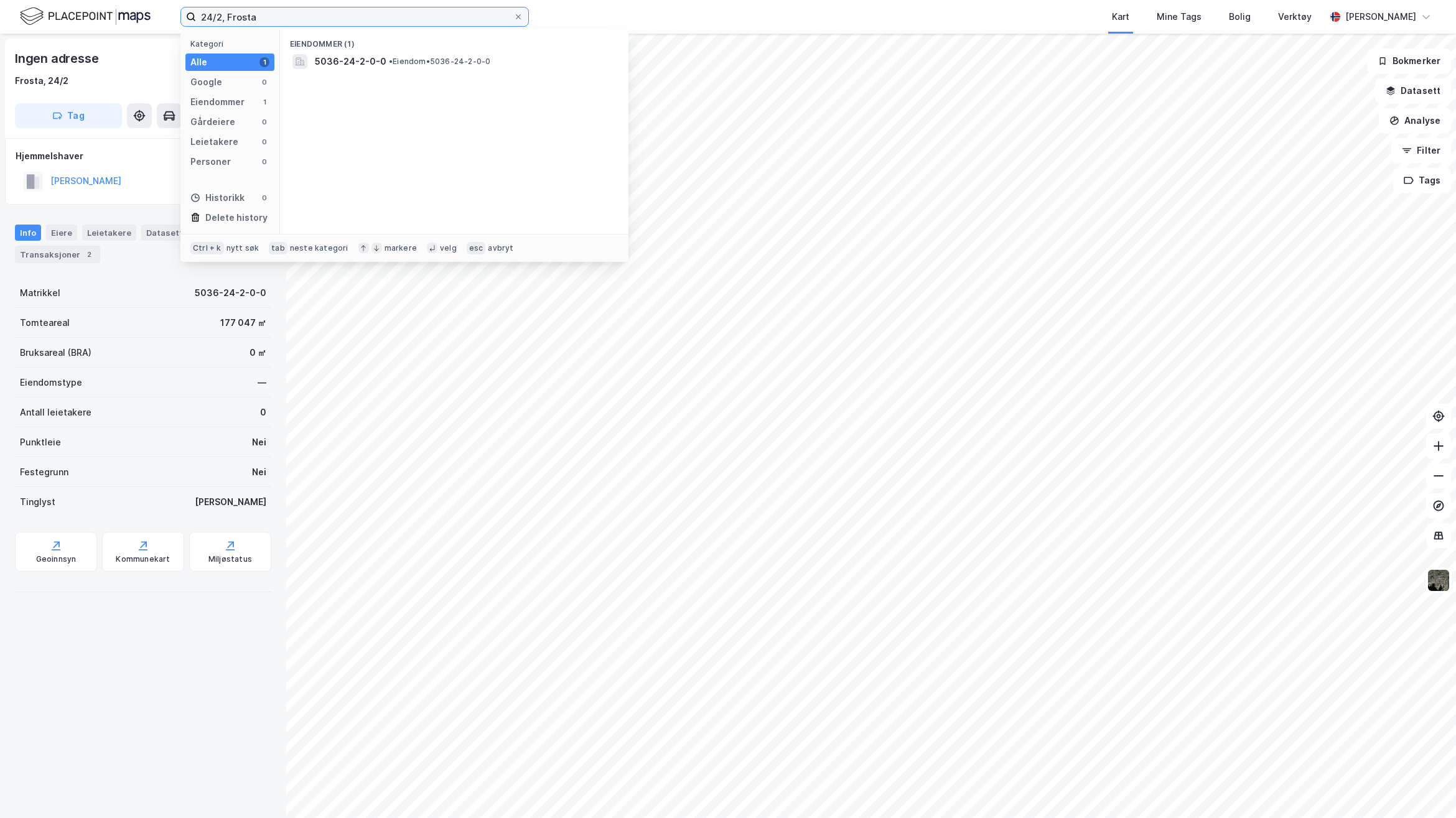
click at [220, 13] on input "24/2, Frosta" at bounding box center [355, 17] width 317 height 19
click at [430, 66] on span "Frostavegen 2329, 7633, FROSTA, FROSTA" at bounding box center [409, 62] width 188 height 15
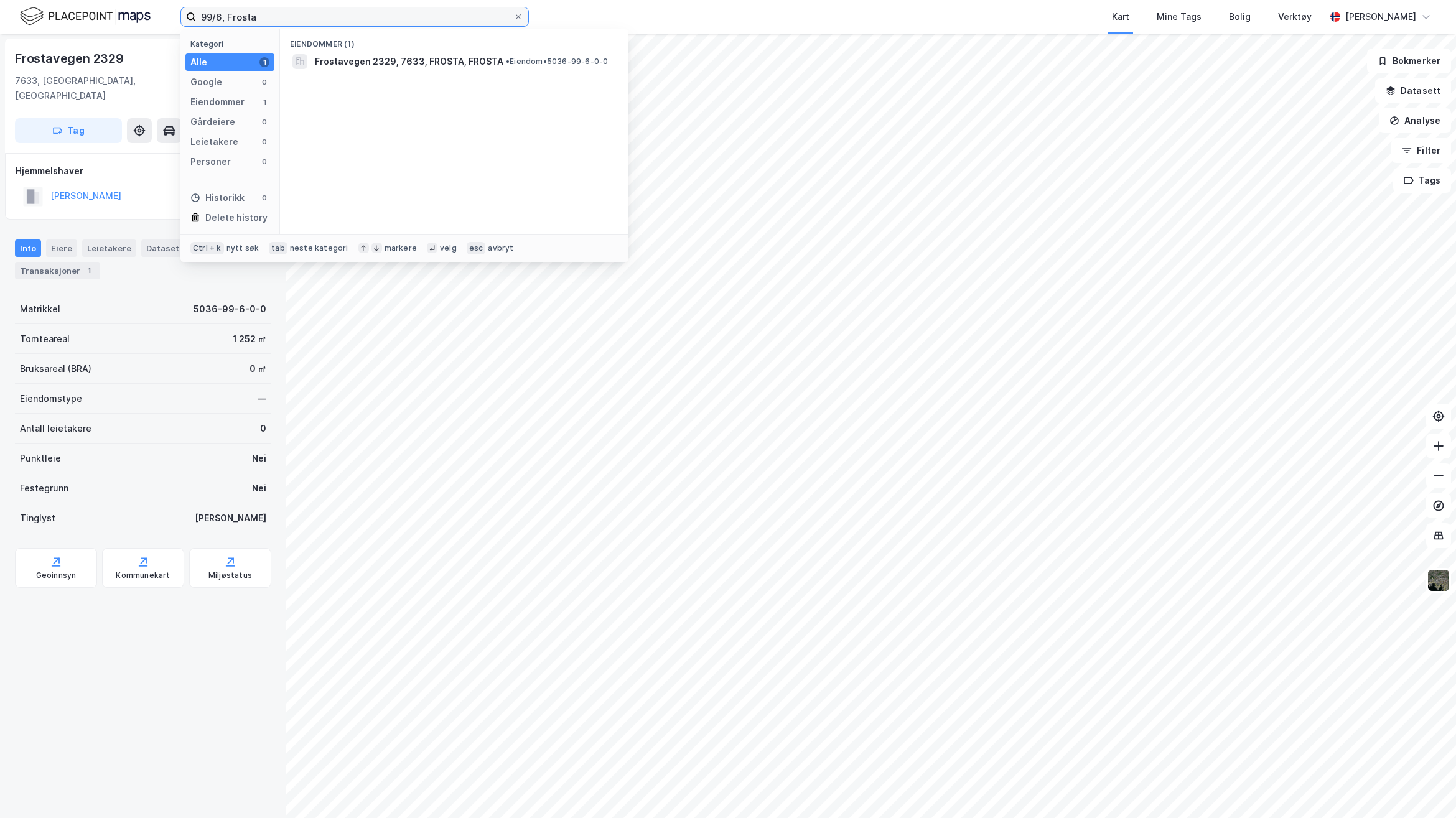
drag, startPoint x: 276, startPoint y: 17, endPoint x: 178, endPoint y: 19, distance: 98.0
click at [178, 19] on div "99/6, Frosta Kategori Alle 1 Google 0 Eiendommer 1 Gårdeiere 0 Leietakere 0 Per…" at bounding box center [728, 17] width 1456 height 34
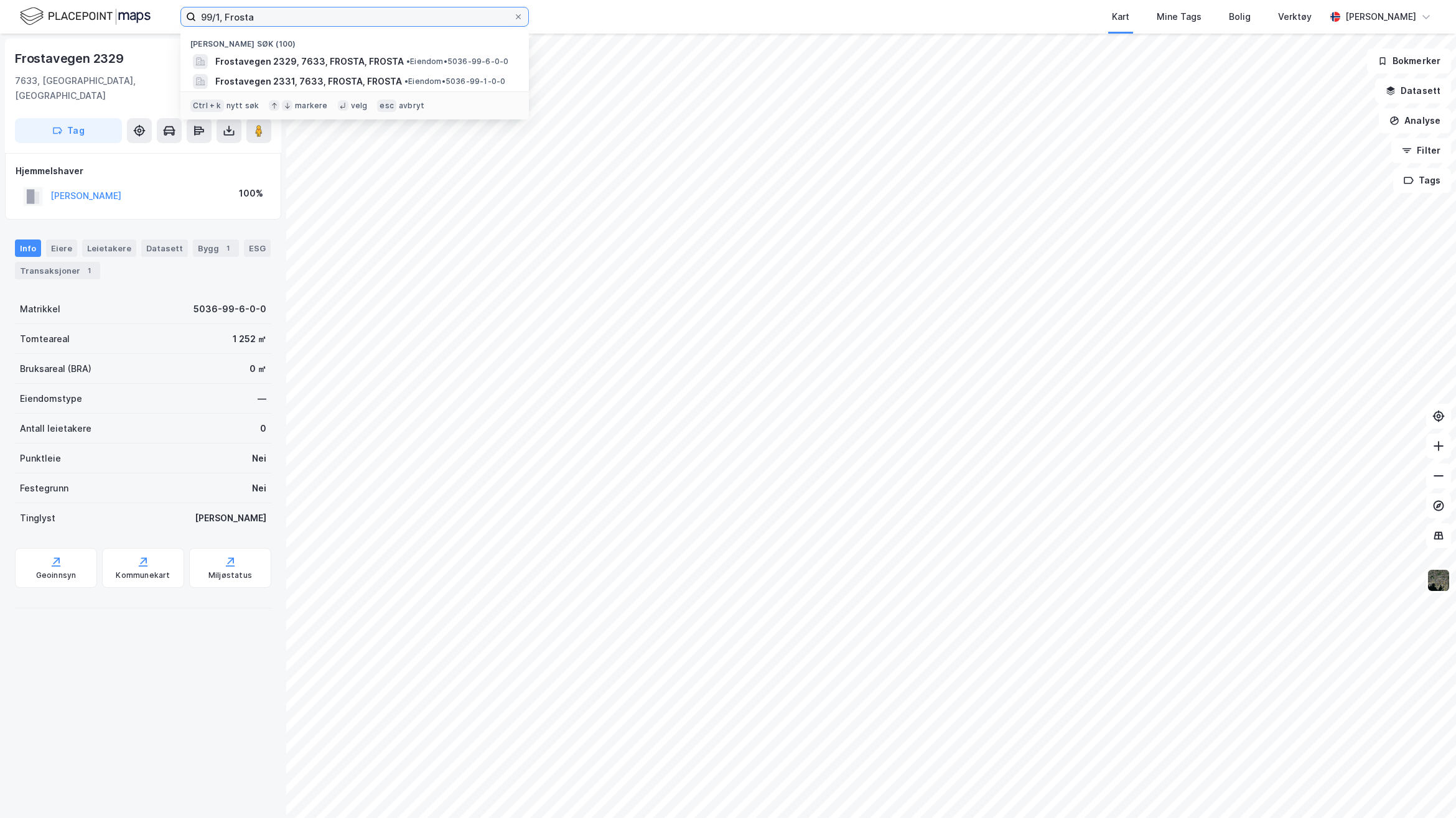
type input "99/1, Frosta"
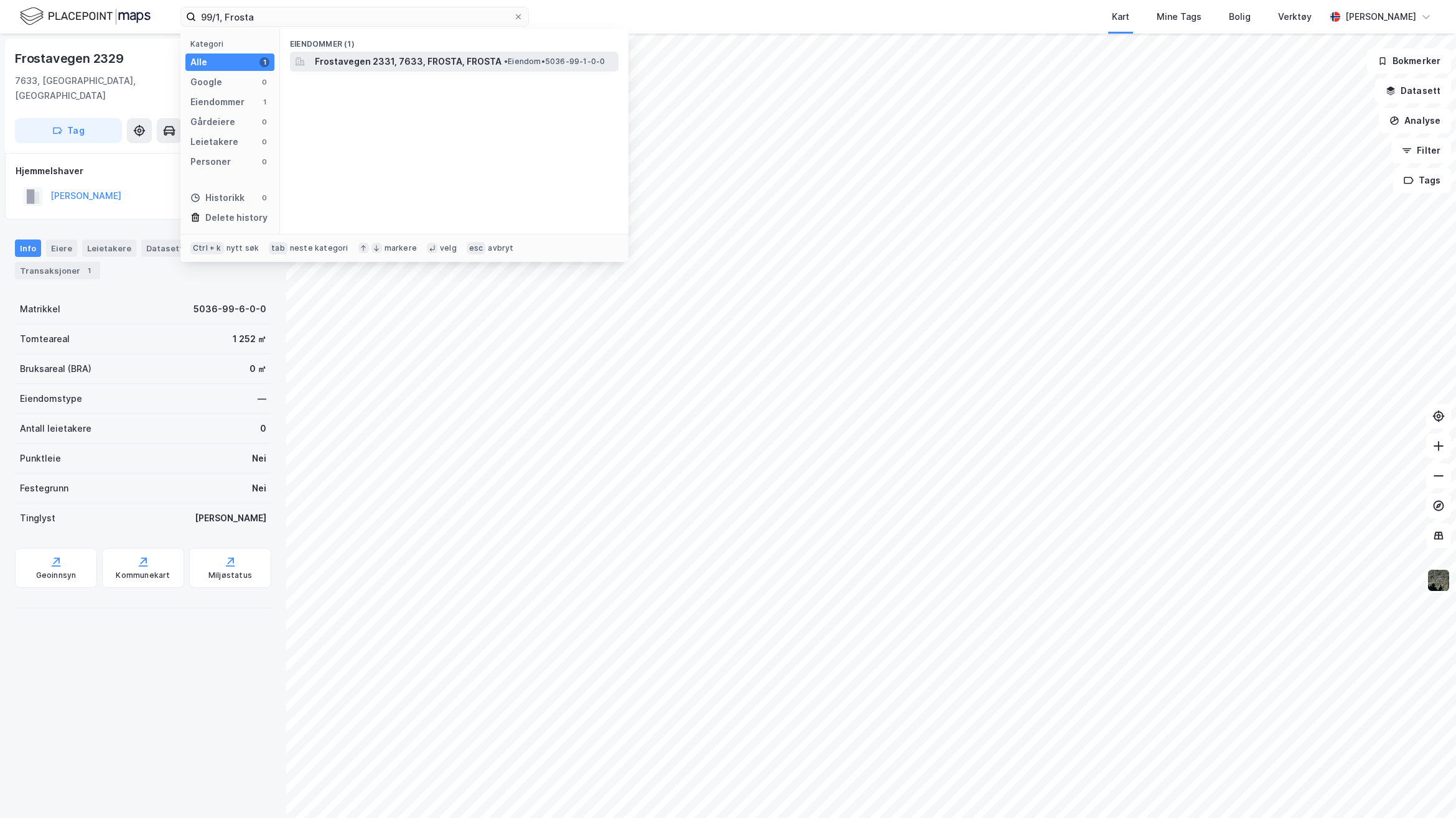
click at [388, 63] on span "Frostavegen 2331, 7633, FROSTA, FROSTA" at bounding box center [408, 62] width 187 height 15
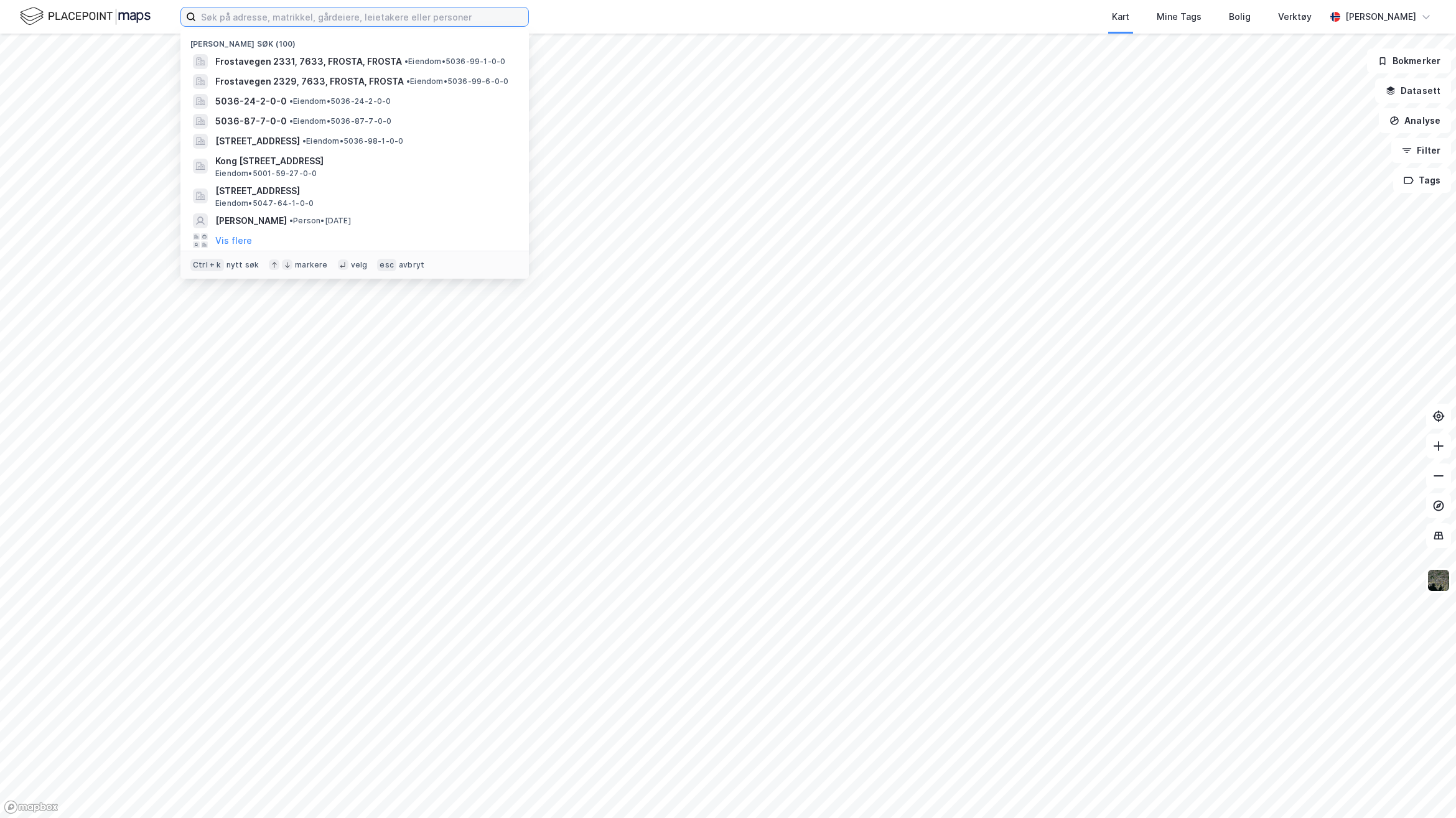
click at [518, 19] on input at bounding box center [362, 17] width 332 height 19
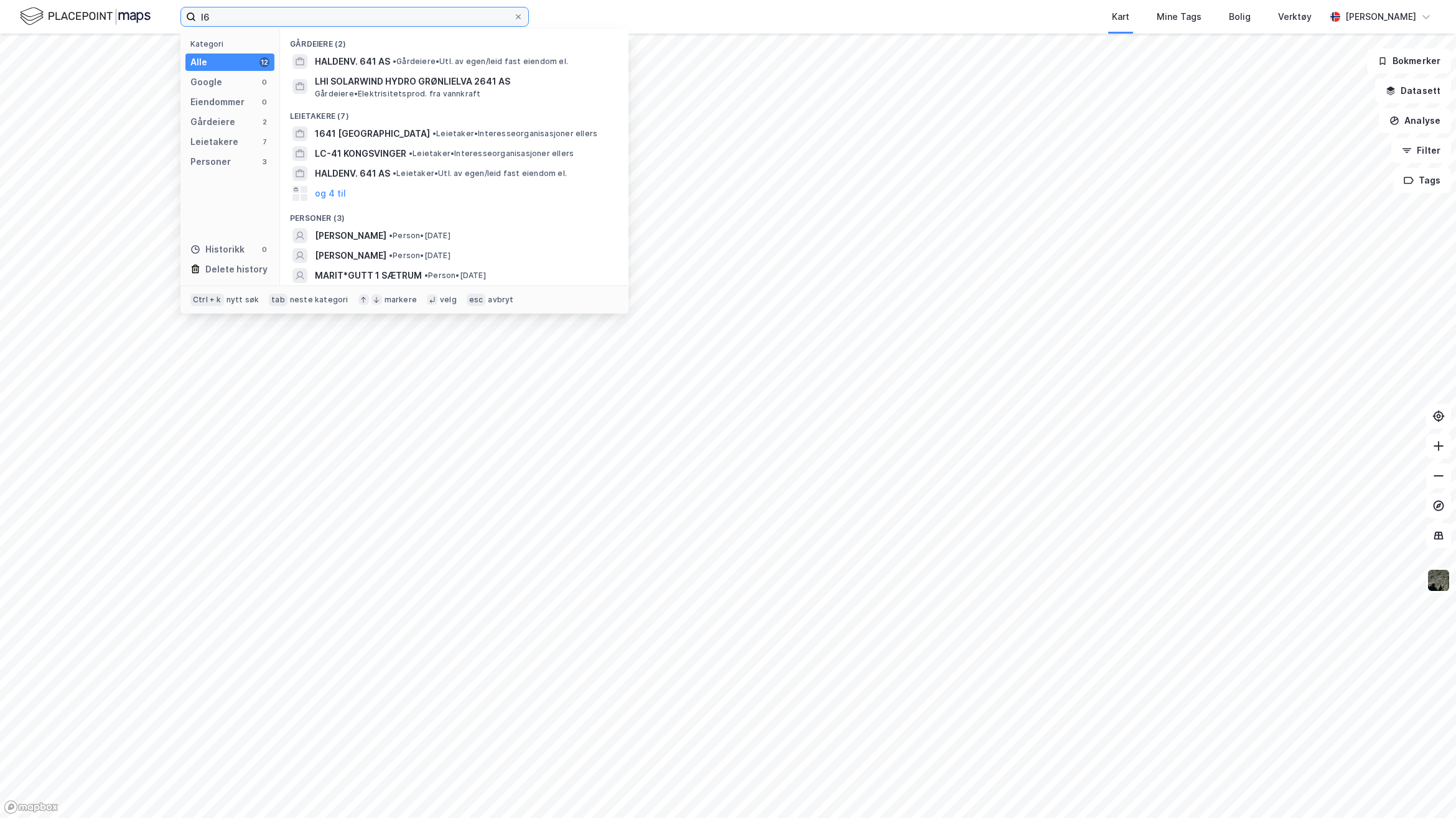
type input "l"
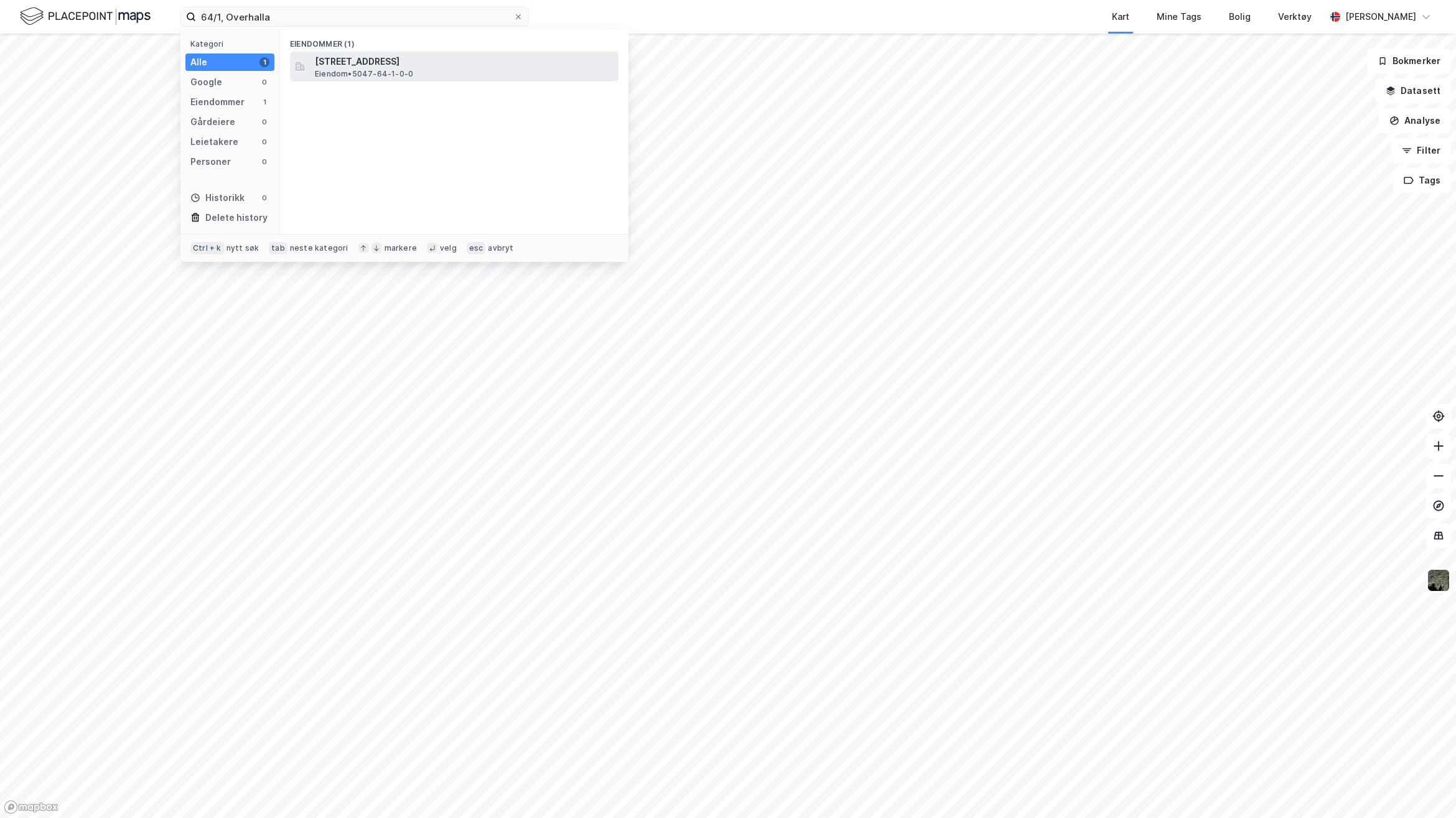
click at [414, 54] on span "[STREET_ADDRESS]" at bounding box center [464, 62] width 299 height 15
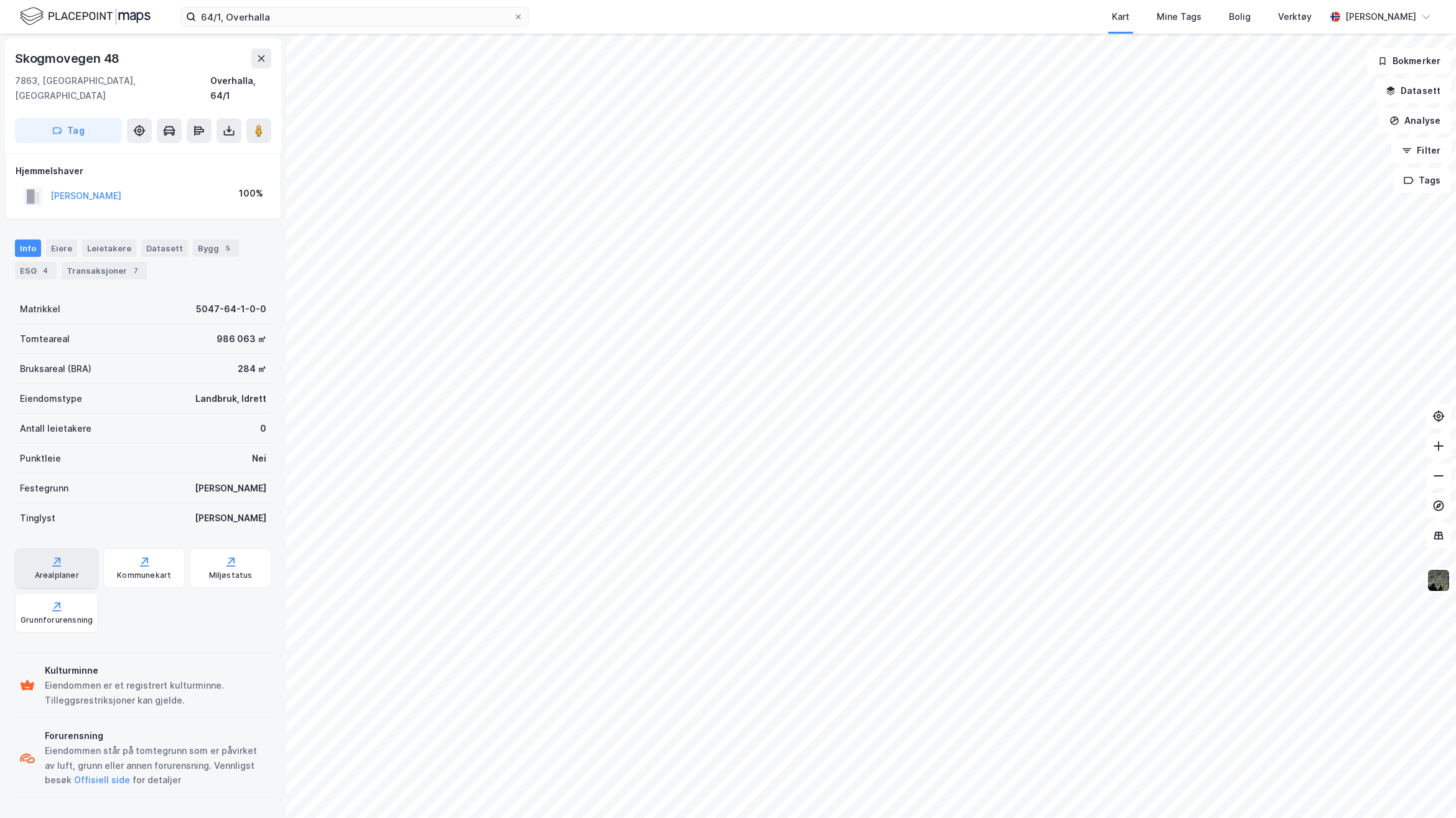
click at [44, 548] on div "Arealplaner" at bounding box center [56, 567] width 83 height 40
click at [217, 13] on input "64/1, Overhalla" at bounding box center [355, 17] width 317 height 19
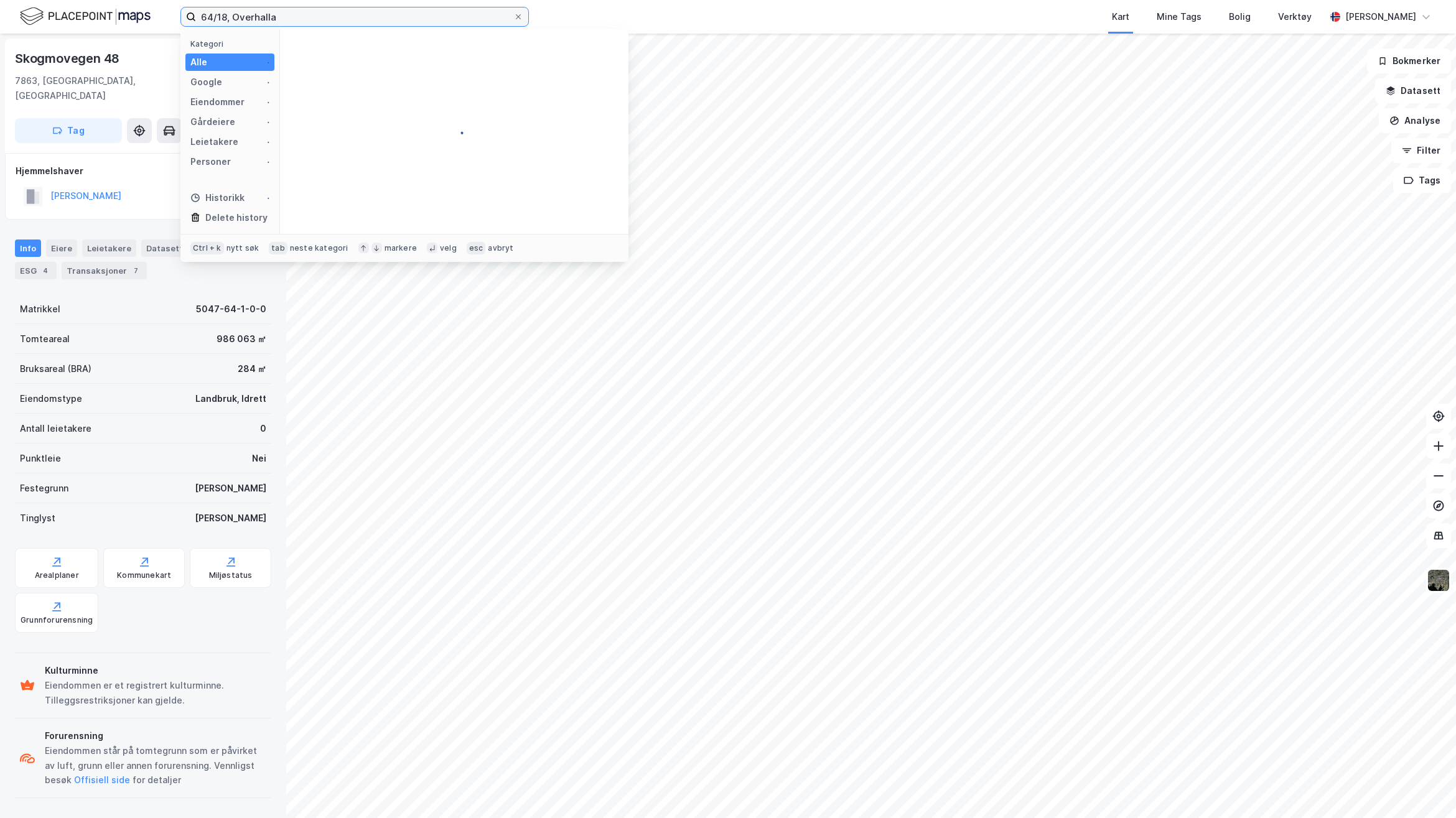
type input "64/18, Overhalla"
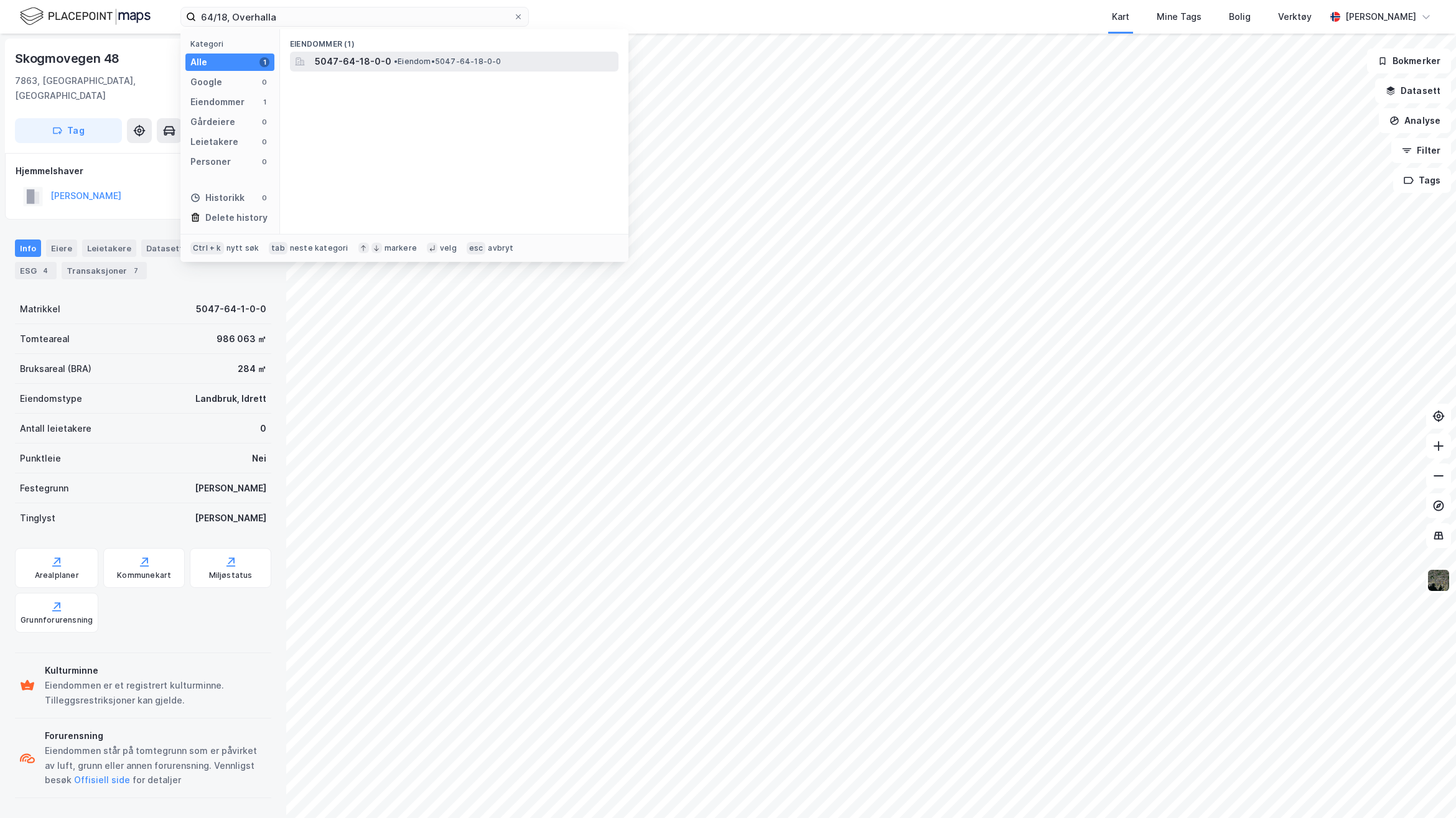
click at [405, 57] on span "• Eiendom • 5047-64-18-0-0" at bounding box center [448, 61] width 108 height 10
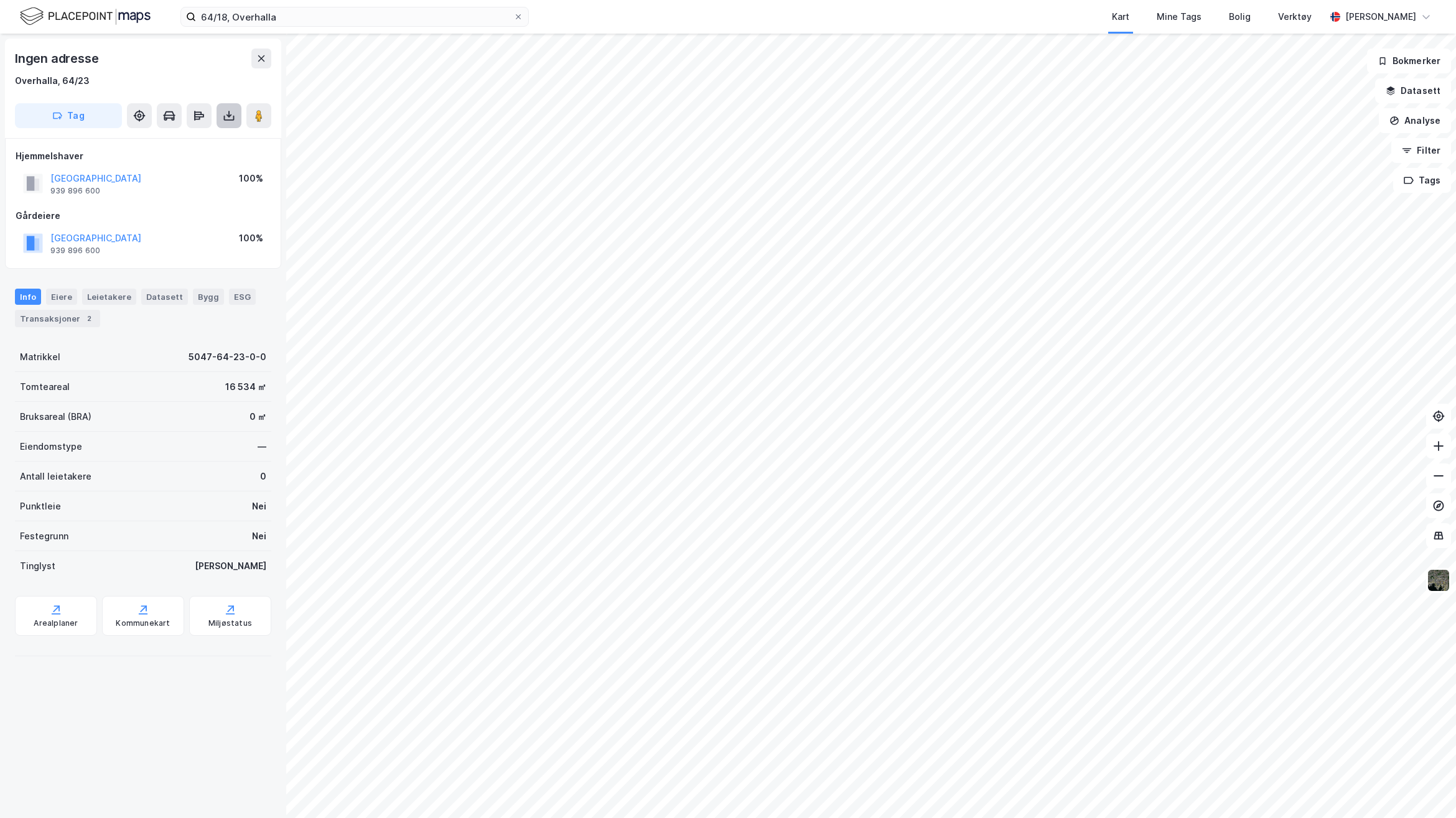
click at [226, 115] on icon at bounding box center [229, 116] width 13 height 13
click at [204, 147] on div "Last ned grunnbok" at bounding box center [175, 140] width 132 height 20
click at [244, 716] on div "Ingen adresse Overhalla, 64/23 Tag Last ned grunnbok Last ned matrikkelrapport …" at bounding box center [143, 425] width 286 height 784
click at [50, 292] on div "Eiere" at bounding box center [61, 296] width 31 height 16
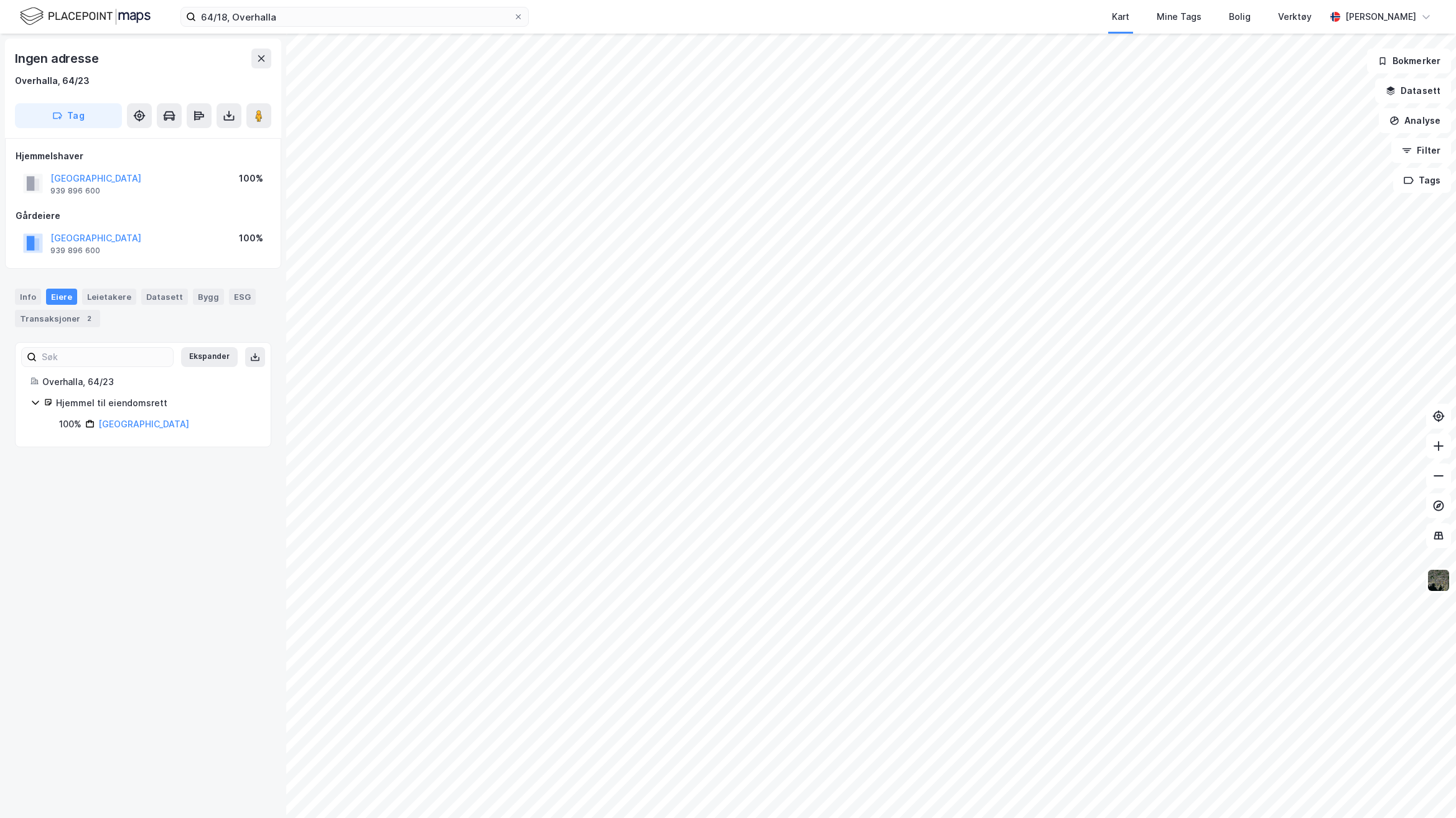
drag, startPoint x: 197, startPoint y: 548, endPoint x: 169, endPoint y: 483, distance: 70.8
click at [197, 548] on div "Ingen adresse Overhalla, 64/23 Tag Hjemmelshaver OVERHALLA KOMMUNE 939 896 600 …" at bounding box center [143, 425] width 286 height 784
click at [36, 405] on icon at bounding box center [35, 402] width 10 height 10
drag, startPoint x: 36, startPoint y: 405, endPoint x: 100, endPoint y: 495, distance: 110.4
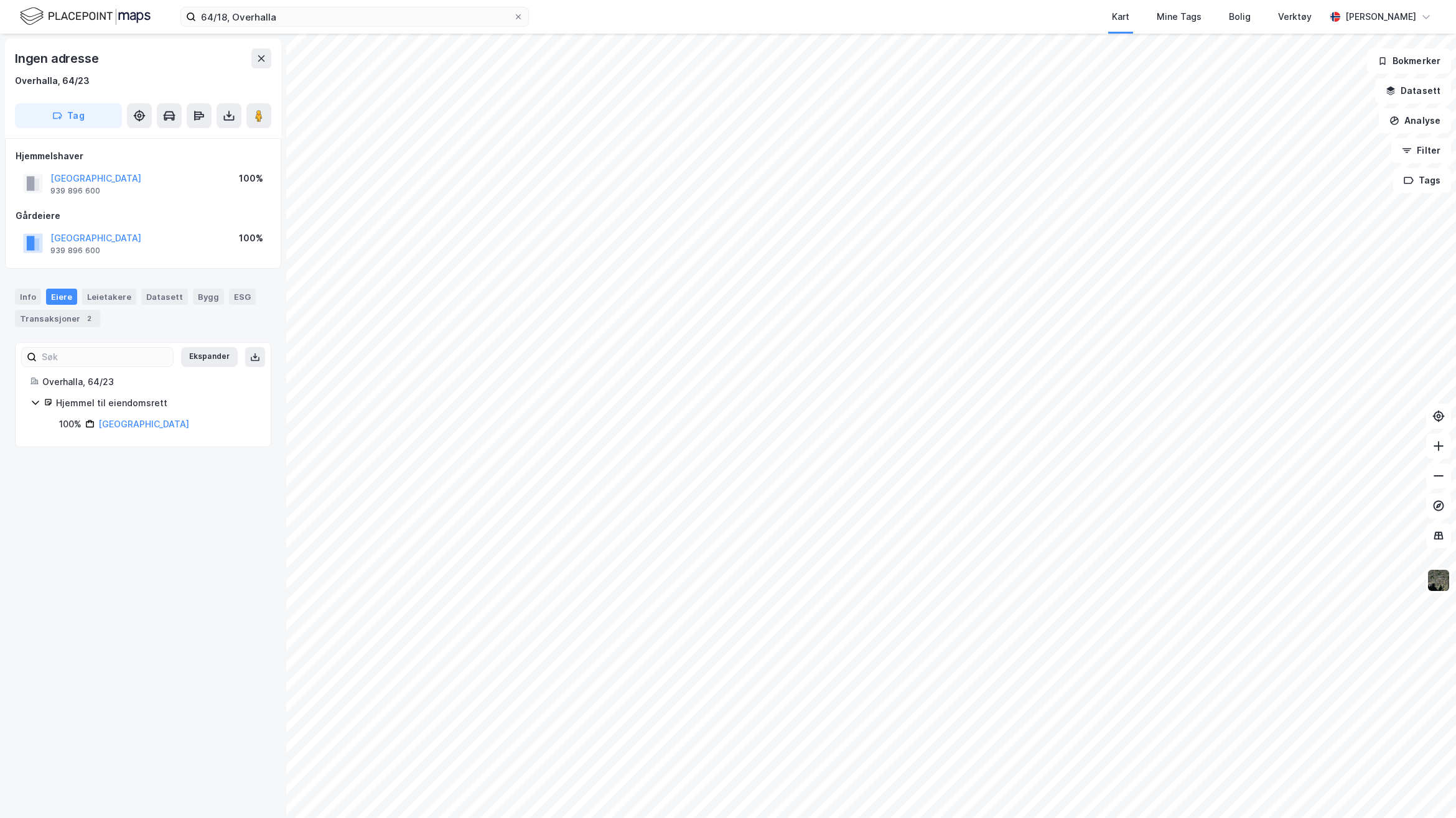
click at [100, 526] on div "Ingen adresse Overhalla, 64/23 Tag Hjemmelshaver OVERHALLA KOMMUNE 939 896 600 …" at bounding box center [143, 425] width 286 height 784
click at [75, 321] on div "Transaksjoner 2" at bounding box center [57, 319] width 85 height 17
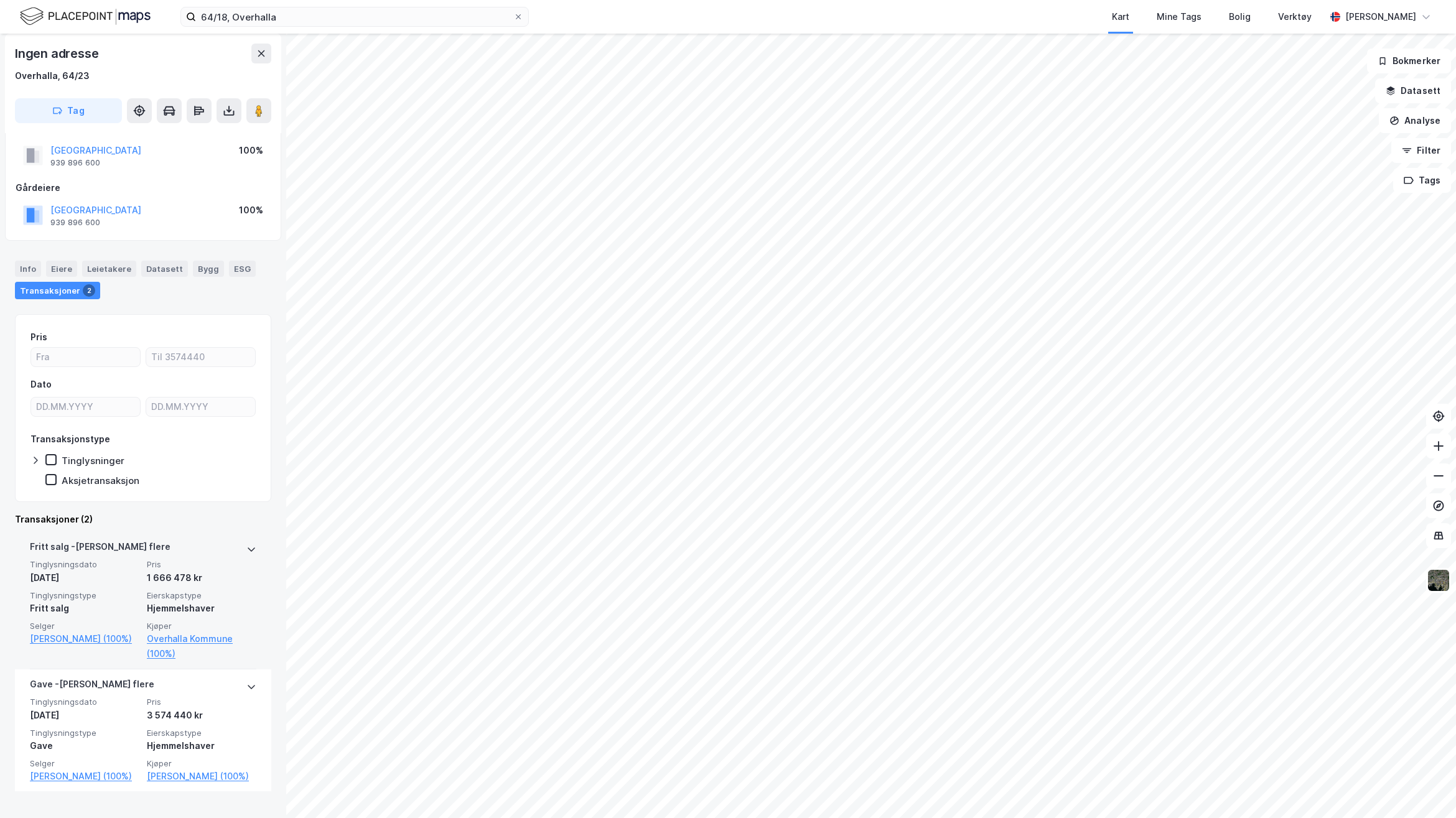
scroll to position [30, 0]
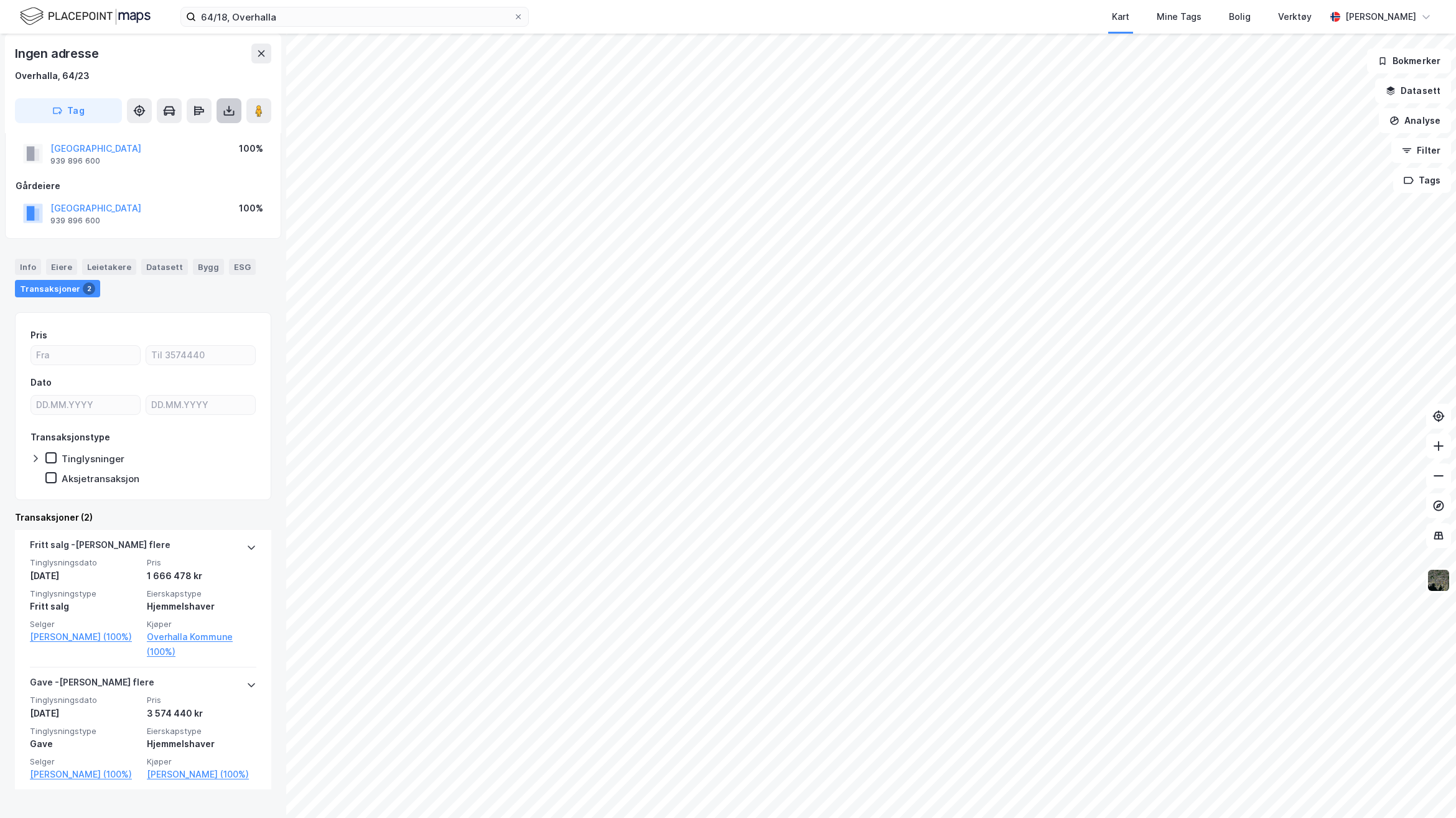
click at [237, 113] on button at bounding box center [229, 110] width 25 height 25
click at [216, 130] on div "Last ned grunnbok" at bounding box center [175, 136] width 132 height 20
